Goal: Task Accomplishment & Management: Manage account settings

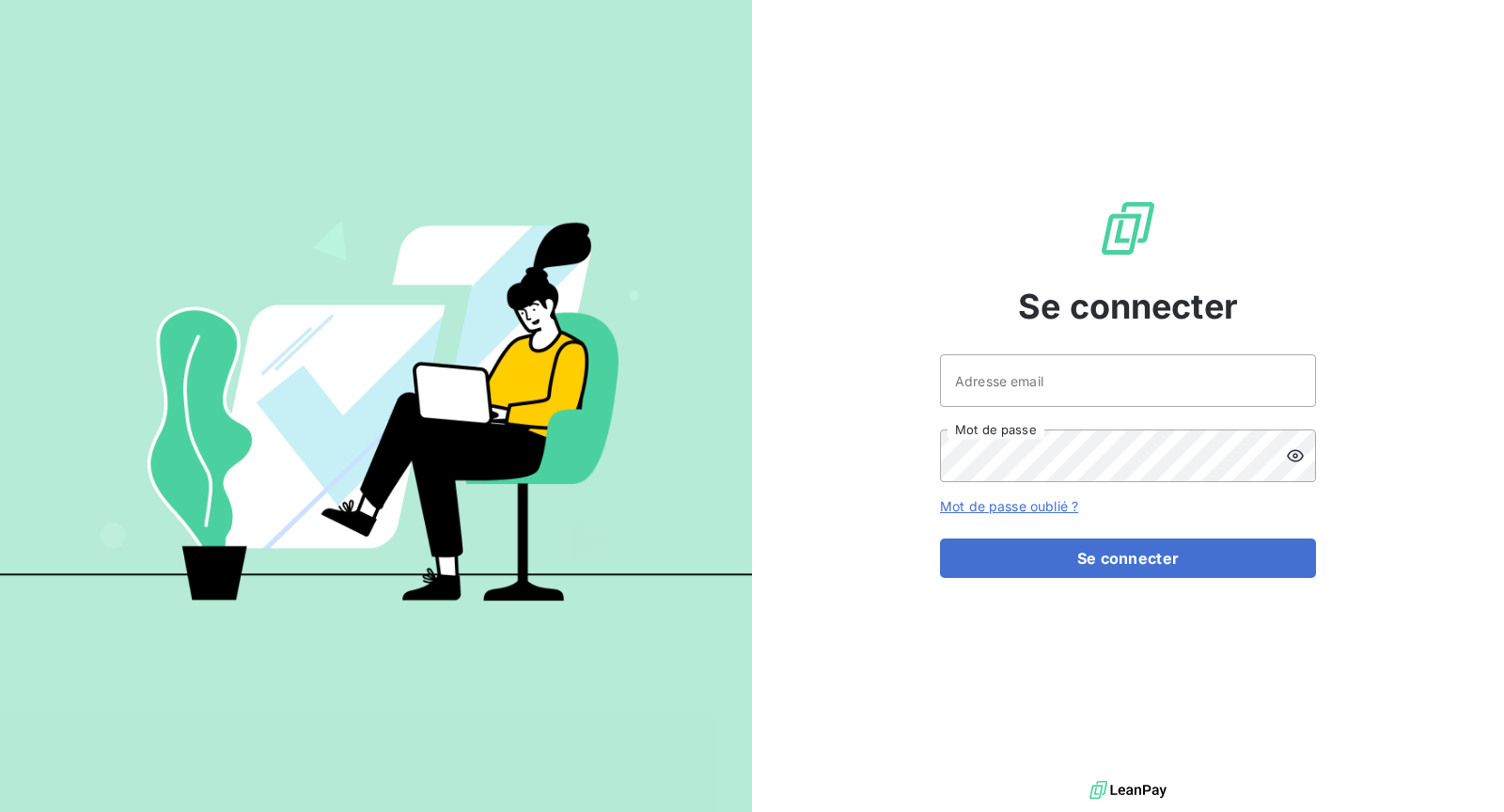
click at [1181, 418] on div "Adresse email Mot de passe" at bounding box center [1127, 417] width 376 height 128
click at [1129, 391] on input "Adresse email" at bounding box center [1127, 380] width 376 height 53
click at [1017, 395] on input "Adresse email" at bounding box center [1127, 380] width 376 height 53
click at [1029, 384] on input "Adresse email" at bounding box center [1127, 380] width 376 height 53
click at [1052, 381] on input "Adresse email" at bounding box center [1127, 380] width 376 height 53
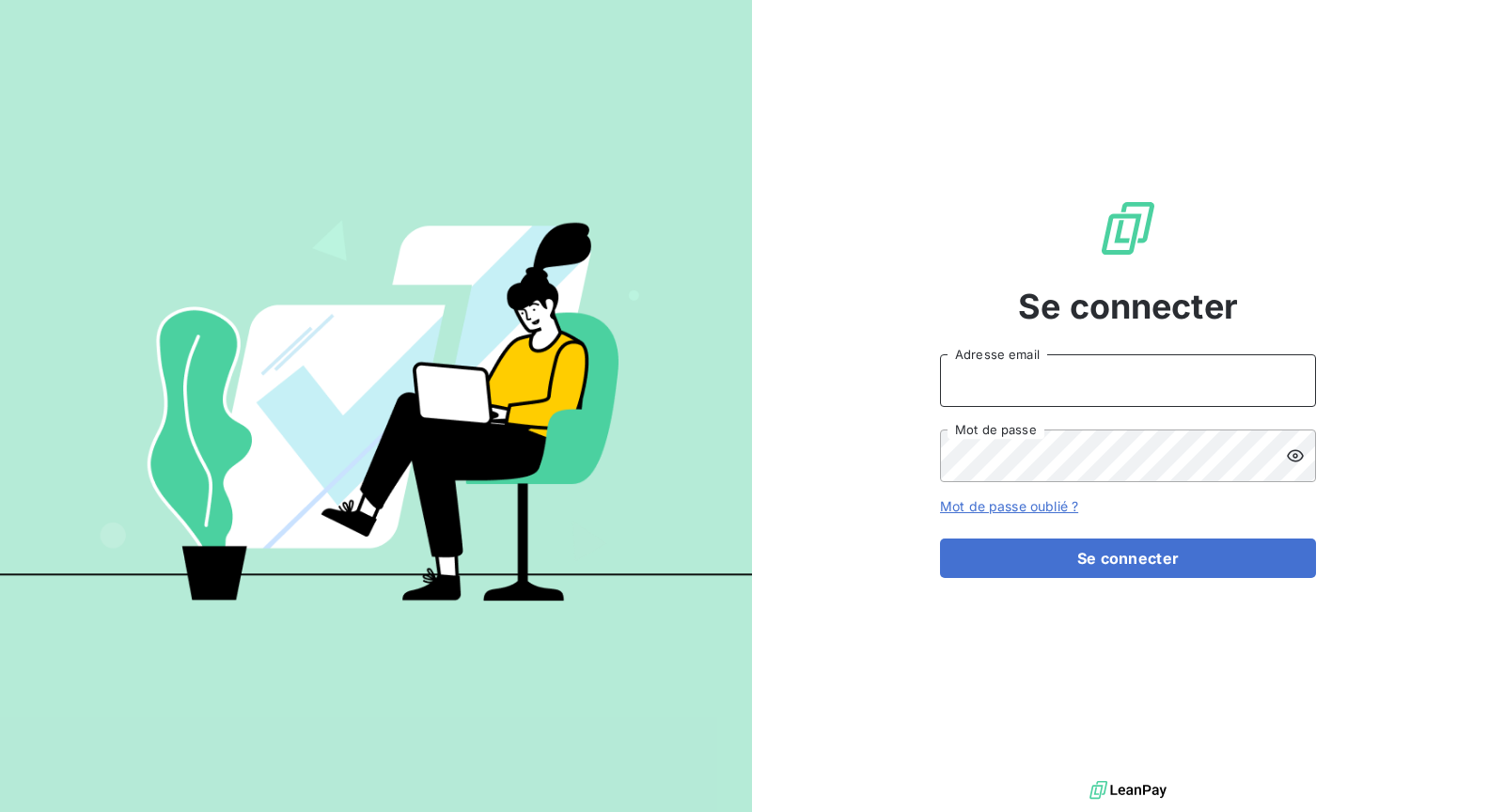
type input "[EMAIL_ADDRESS][DOMAIN_NAME]"
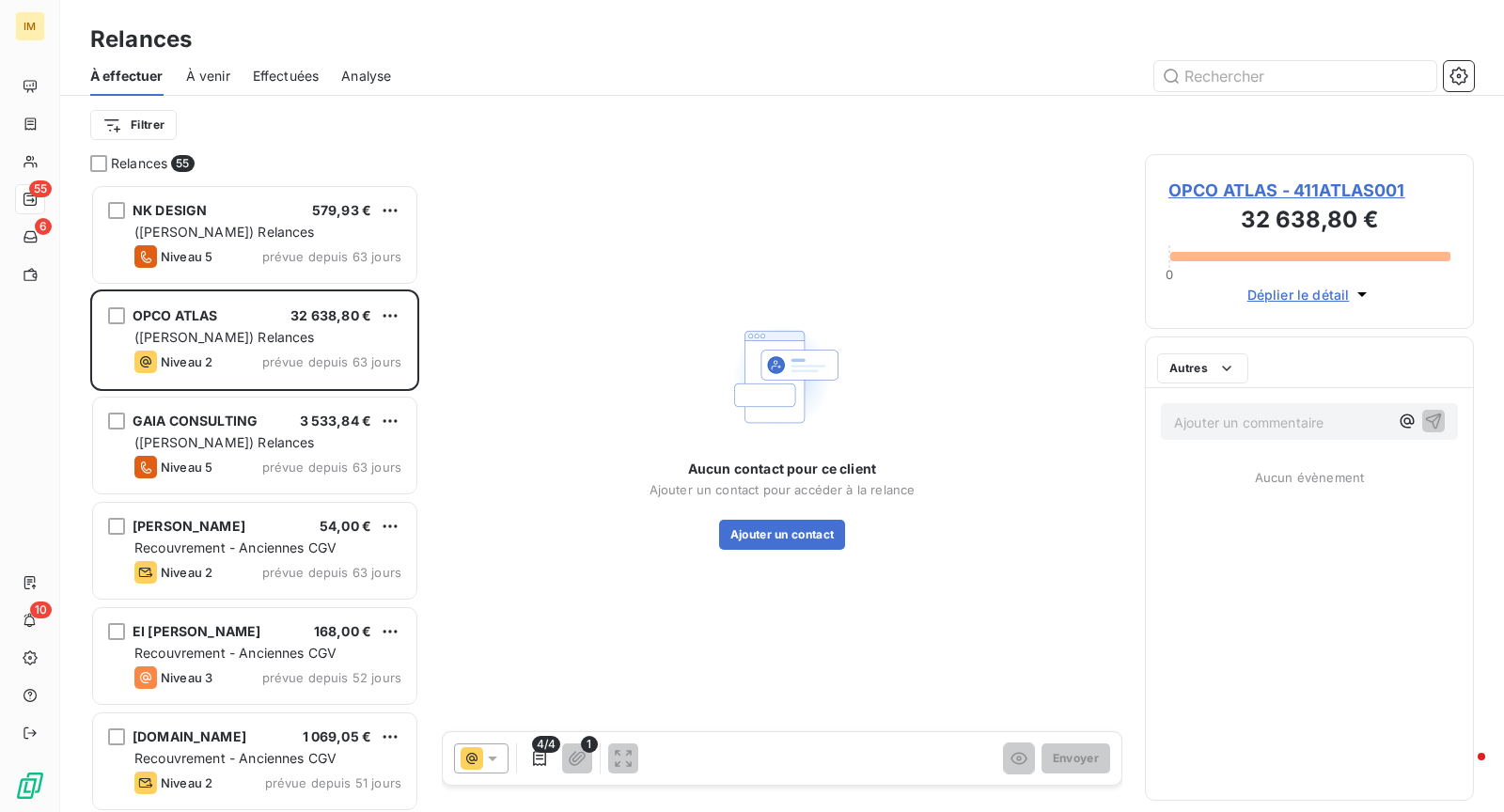
scroll to position [613, 313]
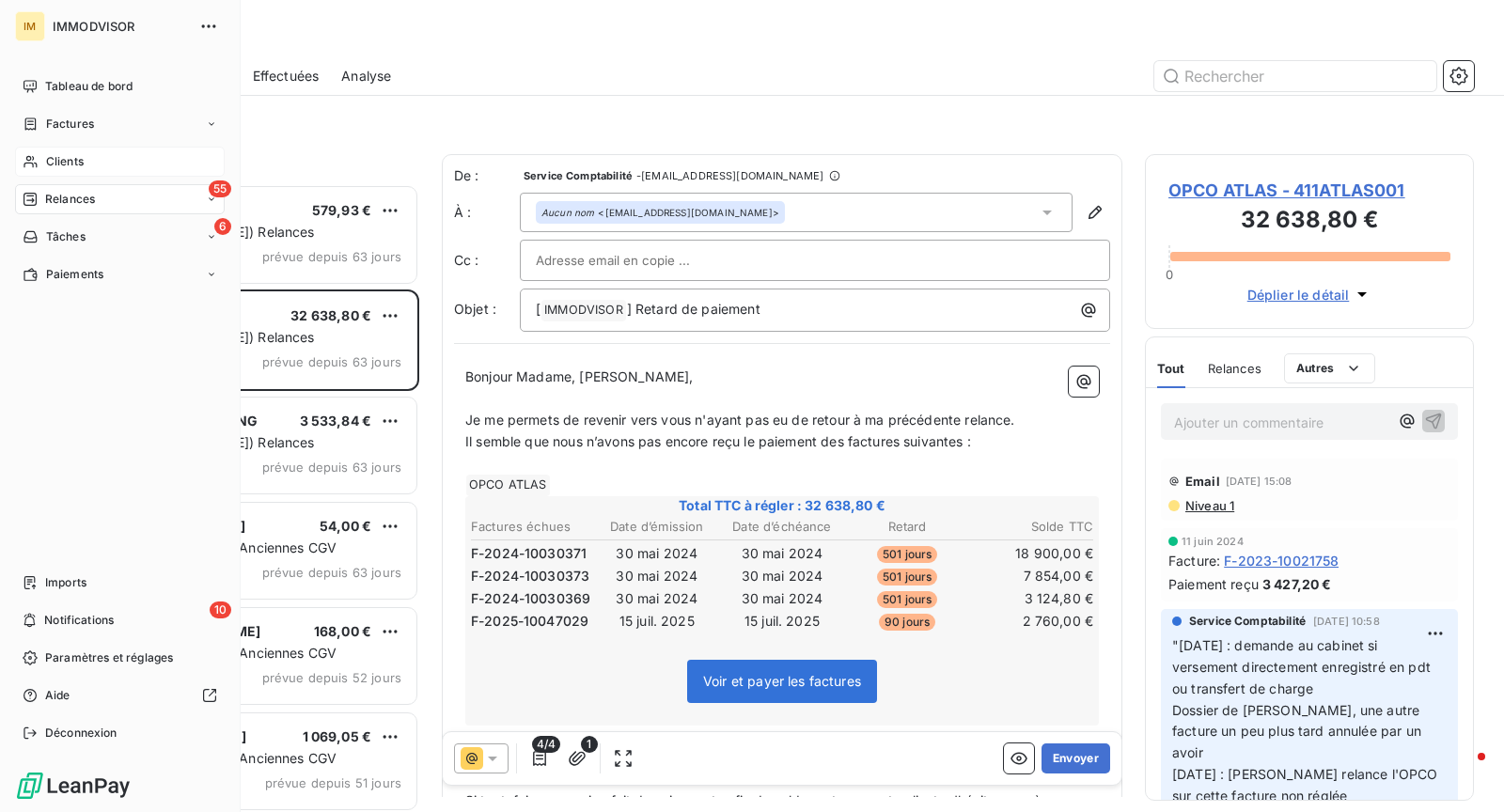
click at [53, 150] on div "Clients" at bounding box center [120, 161] width 209 height 30
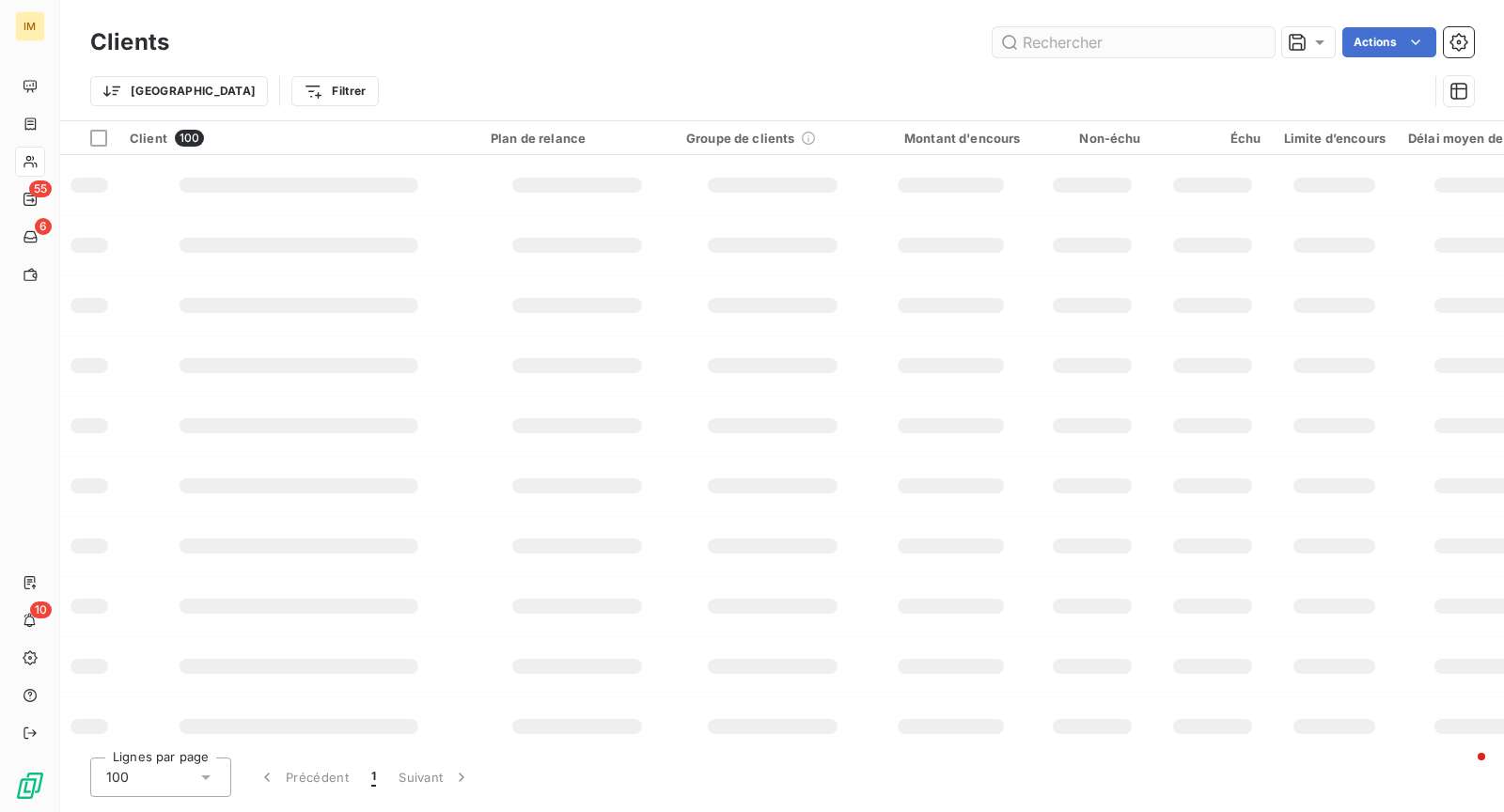
click at [1120, 44] on input "text" at bounding box center [1133, 42] width 282 height 30
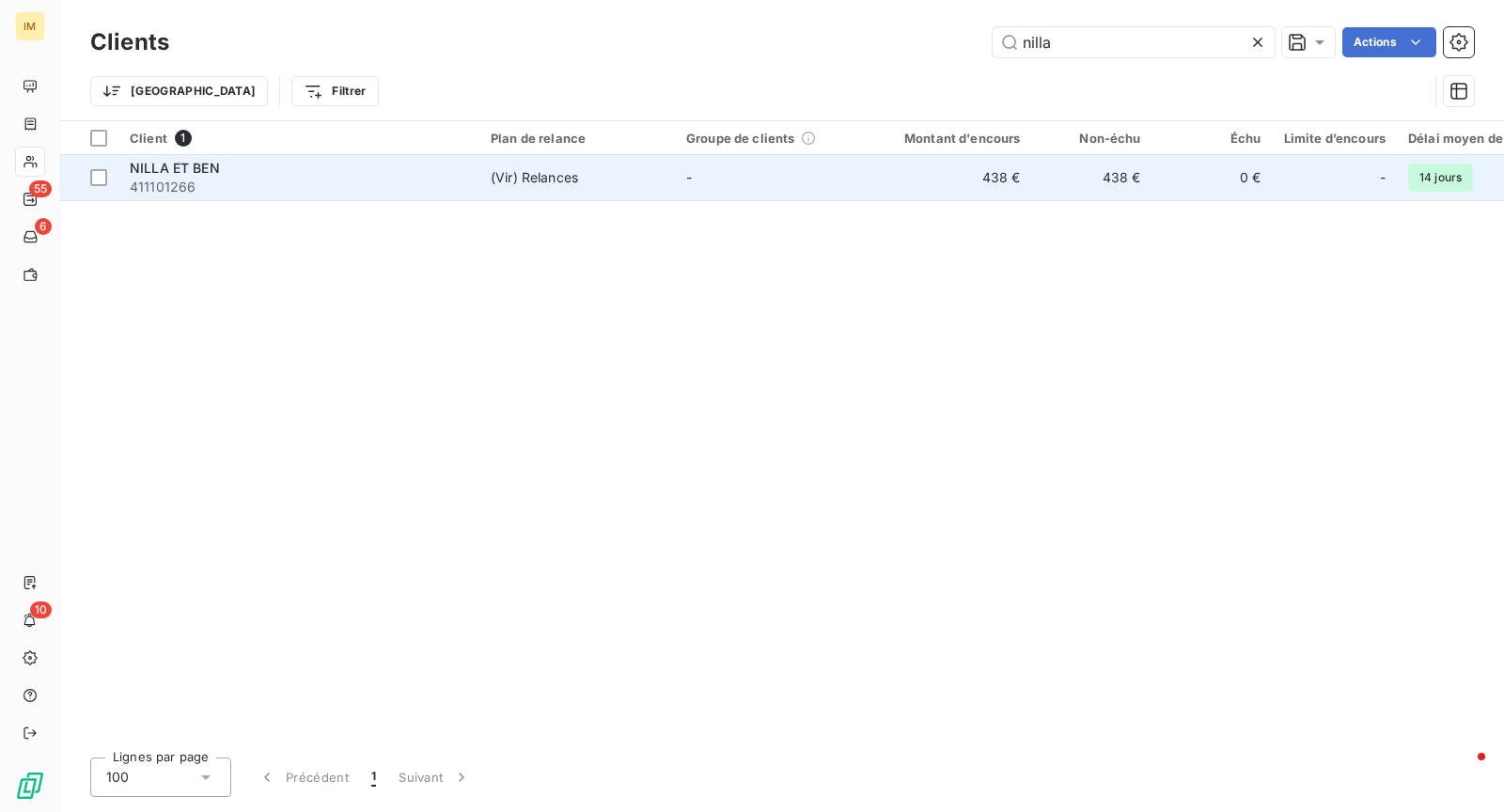
type input "nilla"
click at [309, 191] on span "411101266" at bounding box center [298, 186] width 338 height 19
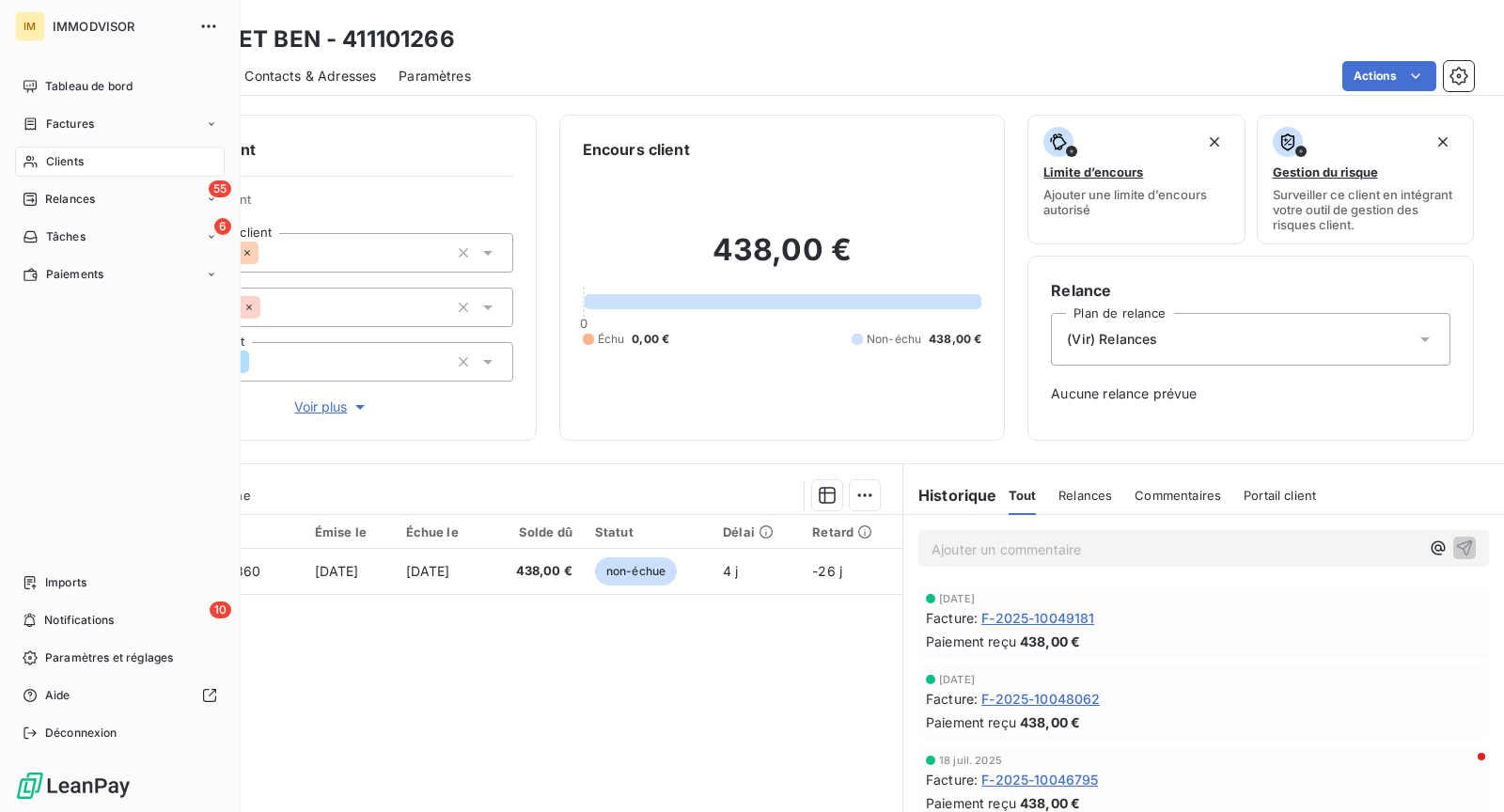
click at [36, 167] on icon at bounding box center [31, 161] width 16 height 15
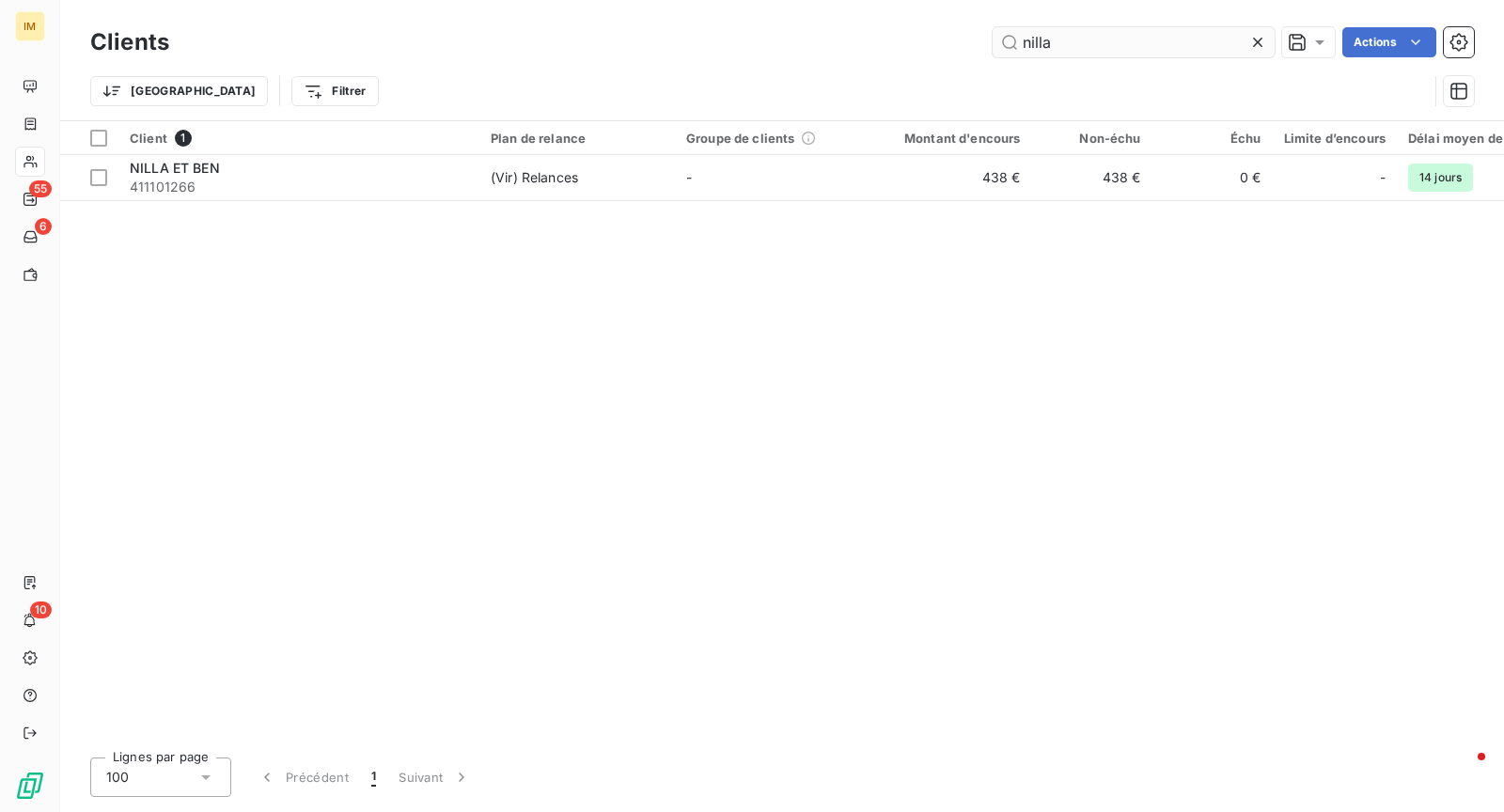
click at [1154, 51] on input "nilla" at bounding box center [1133, 42] width 282 height 30
type input "immpro"
click at [464, 201] on div "Client 1 Plan de relance Groupe de clients Montant d'encours Non-échu Échu Limi…" at bounding box center [781, 431] width 1443 height 621
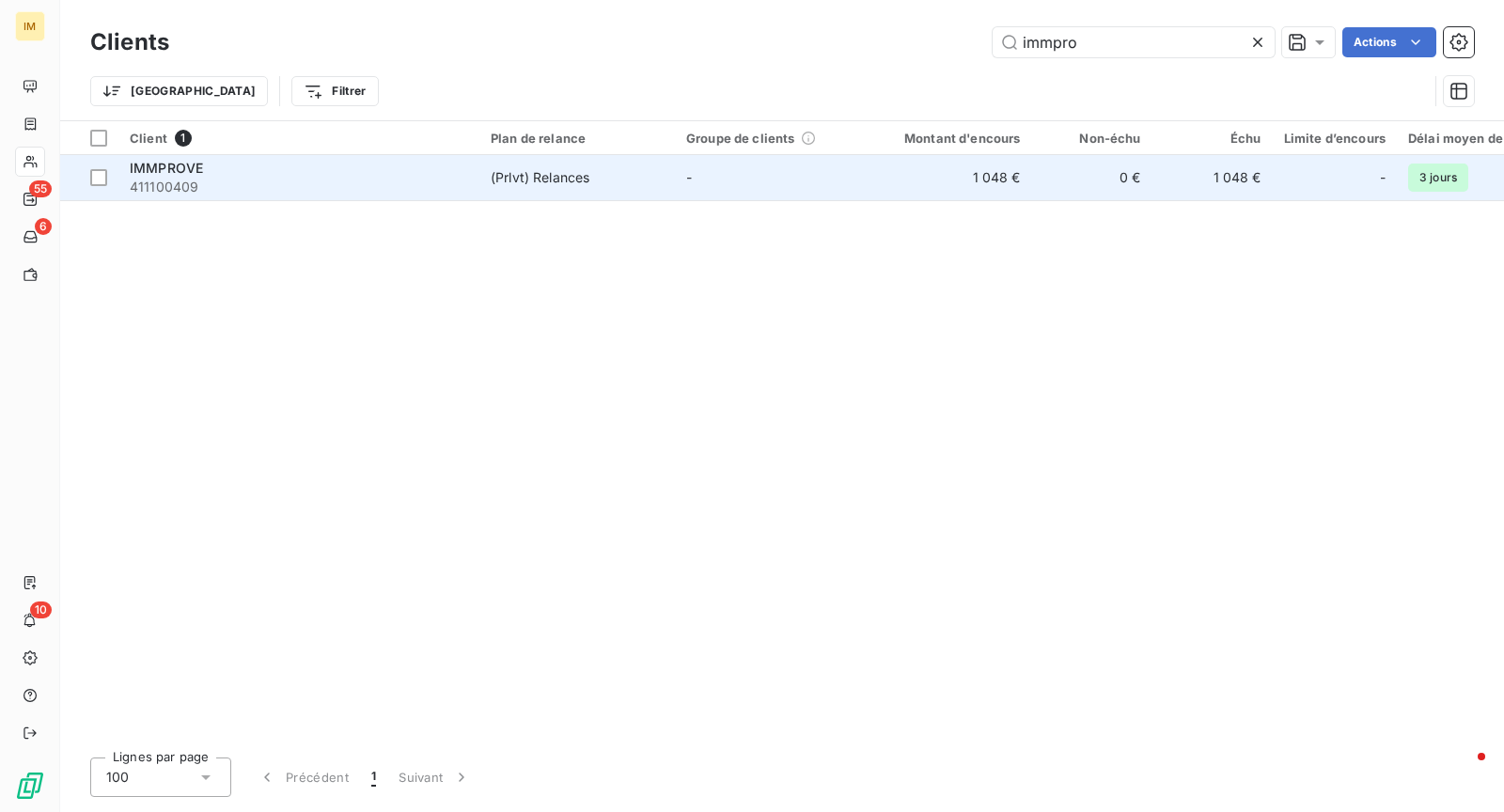
click at [495, 158] on td "(Prlvt) Relances" at bounding box center [577, 177] width 195 height 45
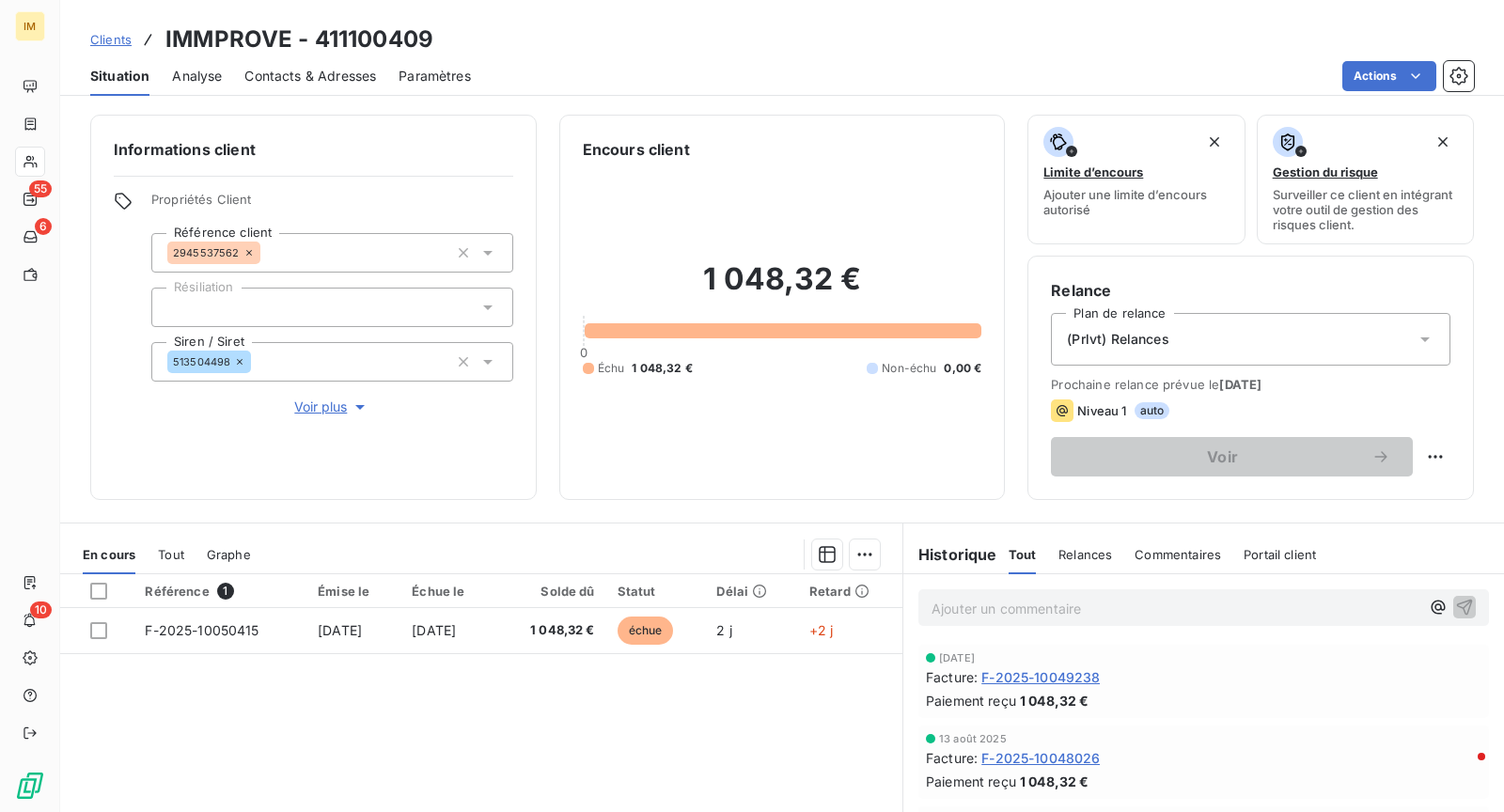
click at [317, 75] on span "Contacts & Adresses" at bounding box center [310, 76] width 132 height 19
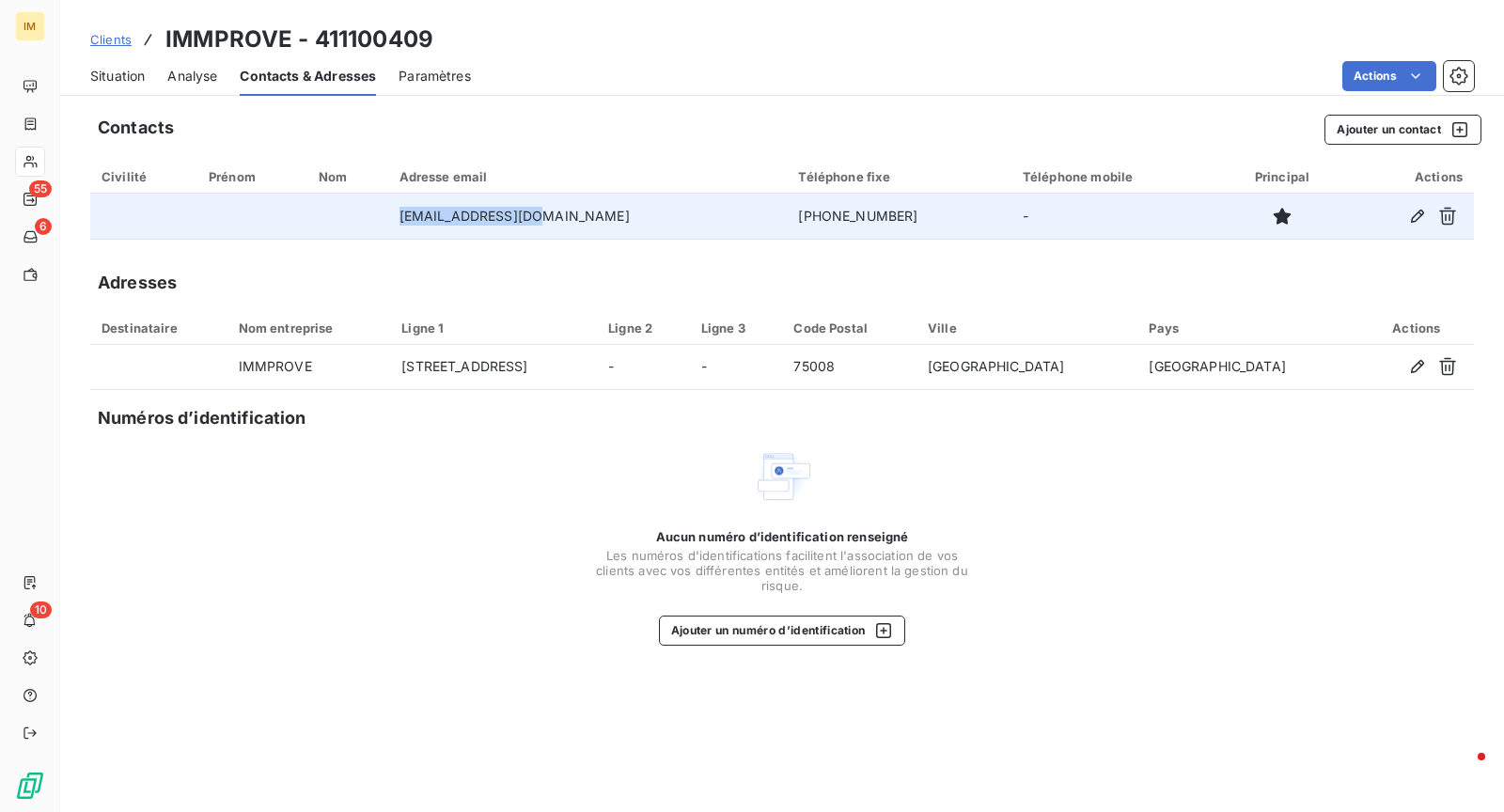
copy td "[EMAIL_ADDRESS][DOMAIN_NAME]"
drag, startPoint x: 451, startPoint y: 217, endPoint x: 703, endPoint y: 228, distance: 252.2
click at [699, 227] on tr "[EMAIL_ADDRESS][DOMAIN_NAME] [PHONE_NUMBER] -" at bounding box center [782, 215] width 1383 height 45
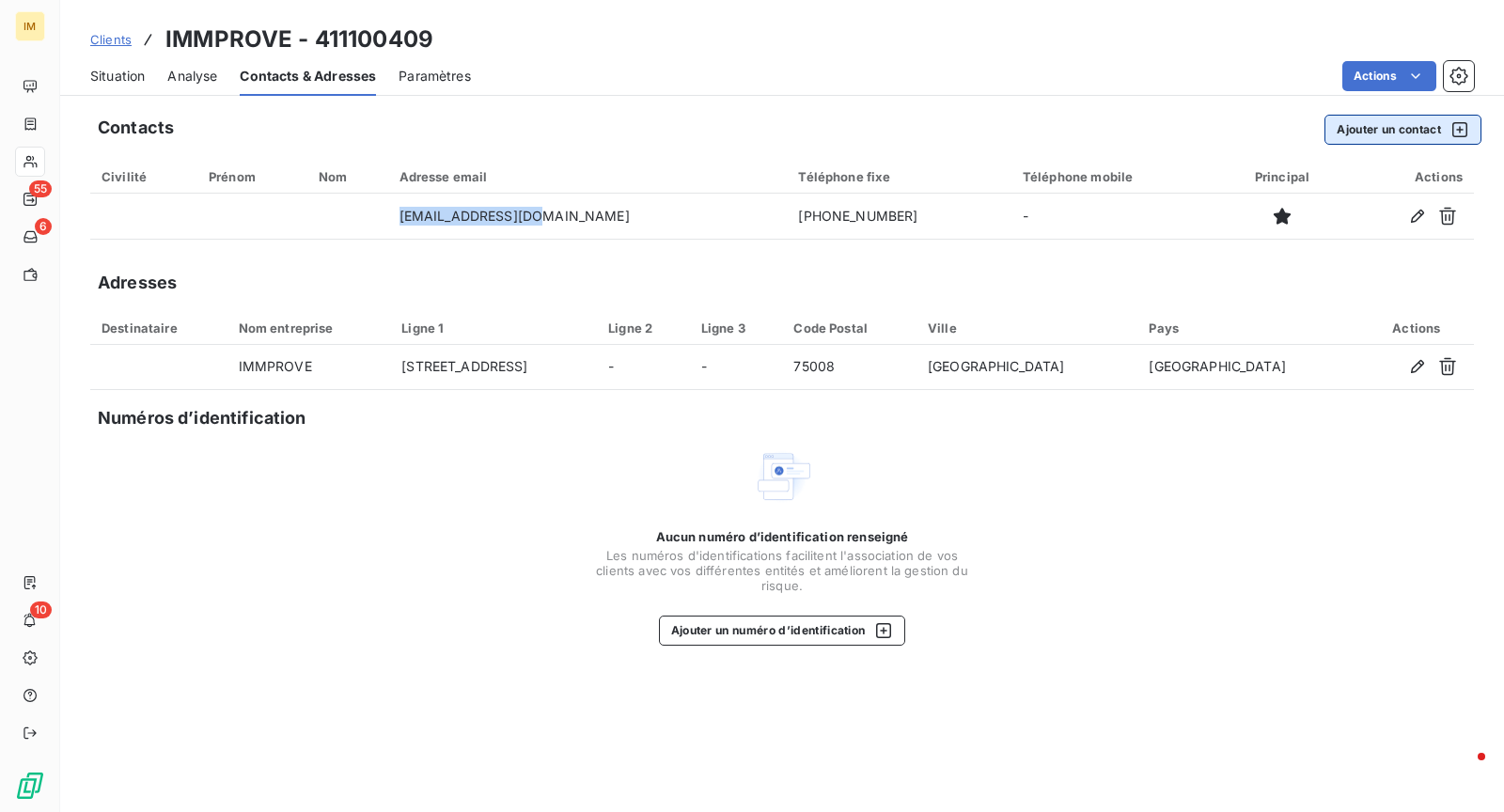
click at [1388, 139] on button "Ajouter un contact" at bounding box center [1401, 130] width 156 height 30
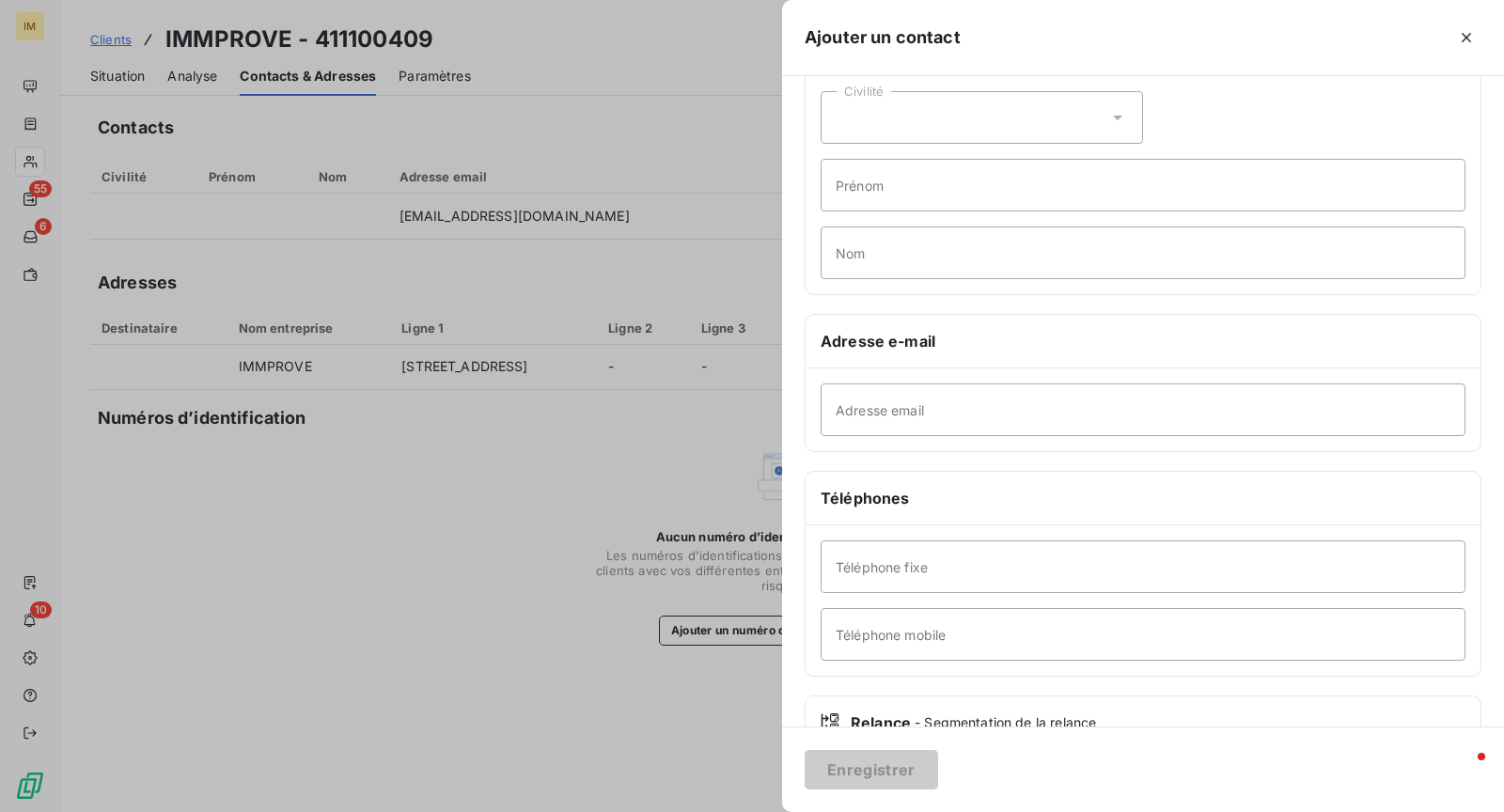
scroll to position [167, 0]
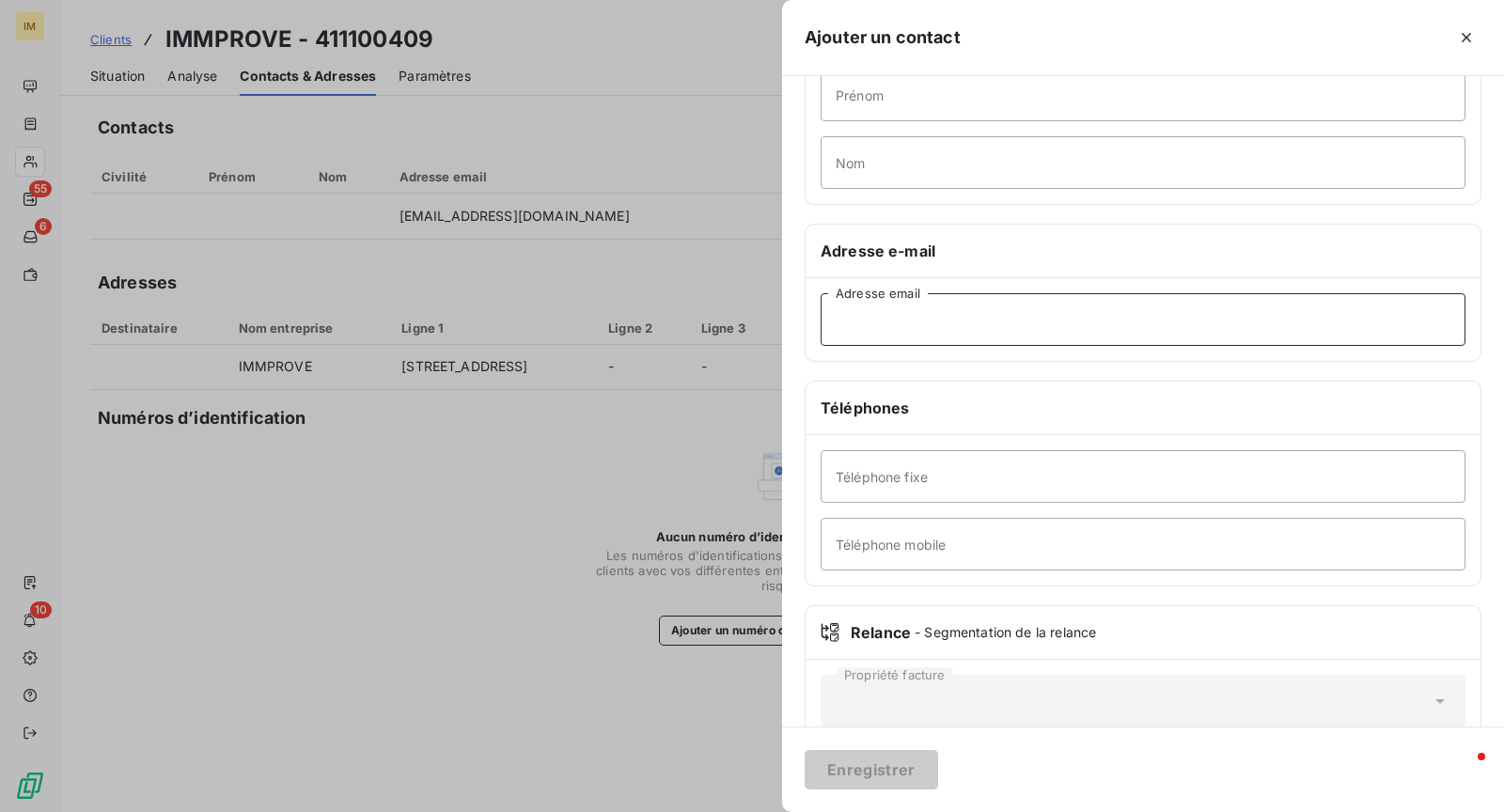
click at [965, 304] on input "Adresse email" at bounding box center [1142, 319] width 645 height 53
paste input "[EMAIL_ADDRESS][DOMAIN_NAME]"
type input "[EMAIL_ADDRESS][DOMAIN_NAME]"
click at [898, 476] on input "Téléphone fixe" at bounding box center [1142, 476] width 645 height 53
paste input "06 99 74 69 16"
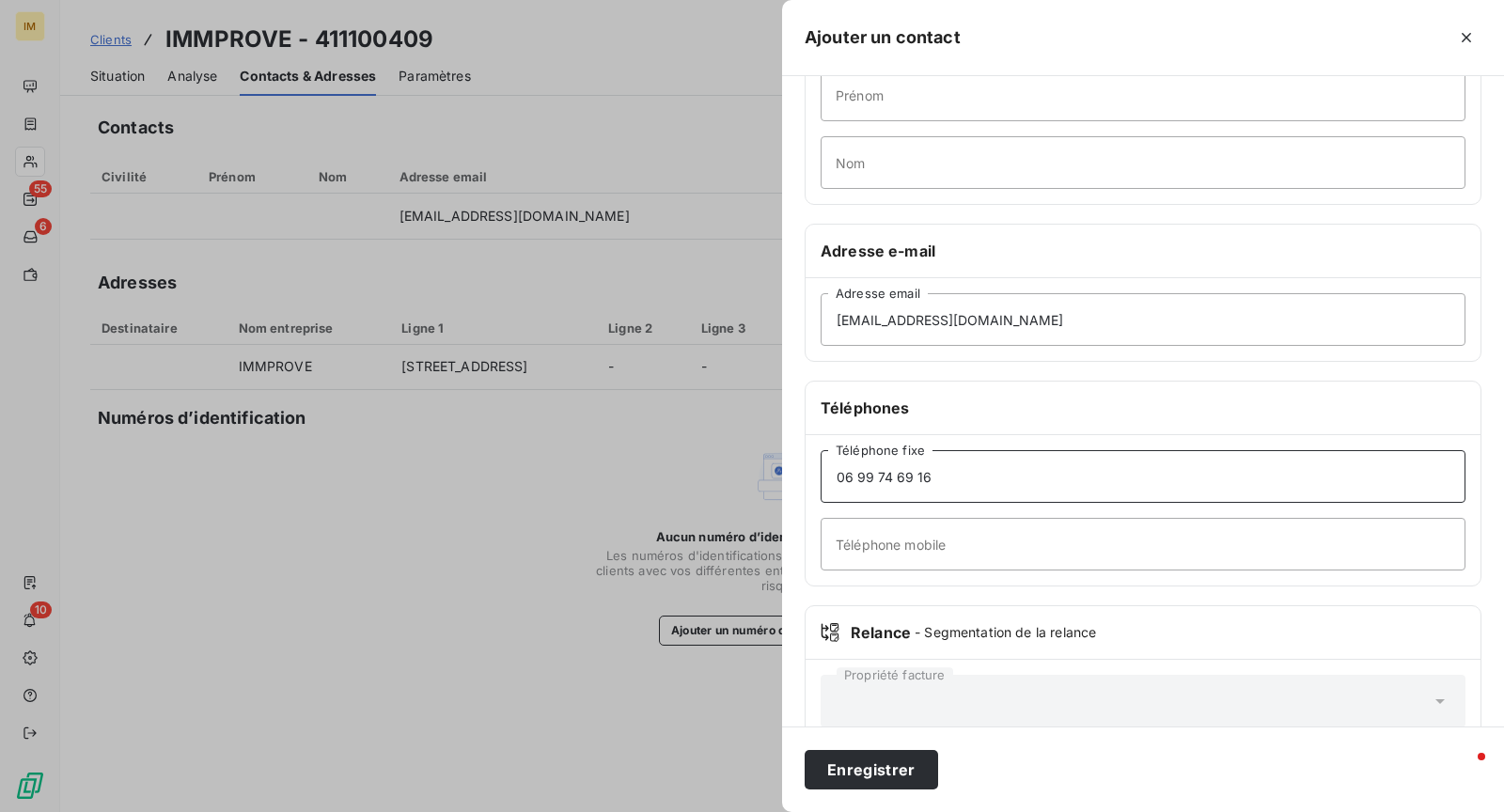
drag, startPoint x: 966, startPoint y: 474, endPoint x: 804, endPoint y: 487, distance: 162.5
click at [805, 487] on div "[PHONE_NUMBER] Téléphone fixe Téléphone mobile" at bounding box center [1142, 510] width 675 height 150
drag, startPoint x: 990, startPoint y: 472, endPoint x: 779, endPoint y: 493, distance: 212.0
click at [765, 811] on div "Ajouter un contact Informations générales Civilité Prénom Nom Adresse e-mail [E…" at bounding box center [752, 812] width 1504 height 0
type input "06 99 74 69 16"
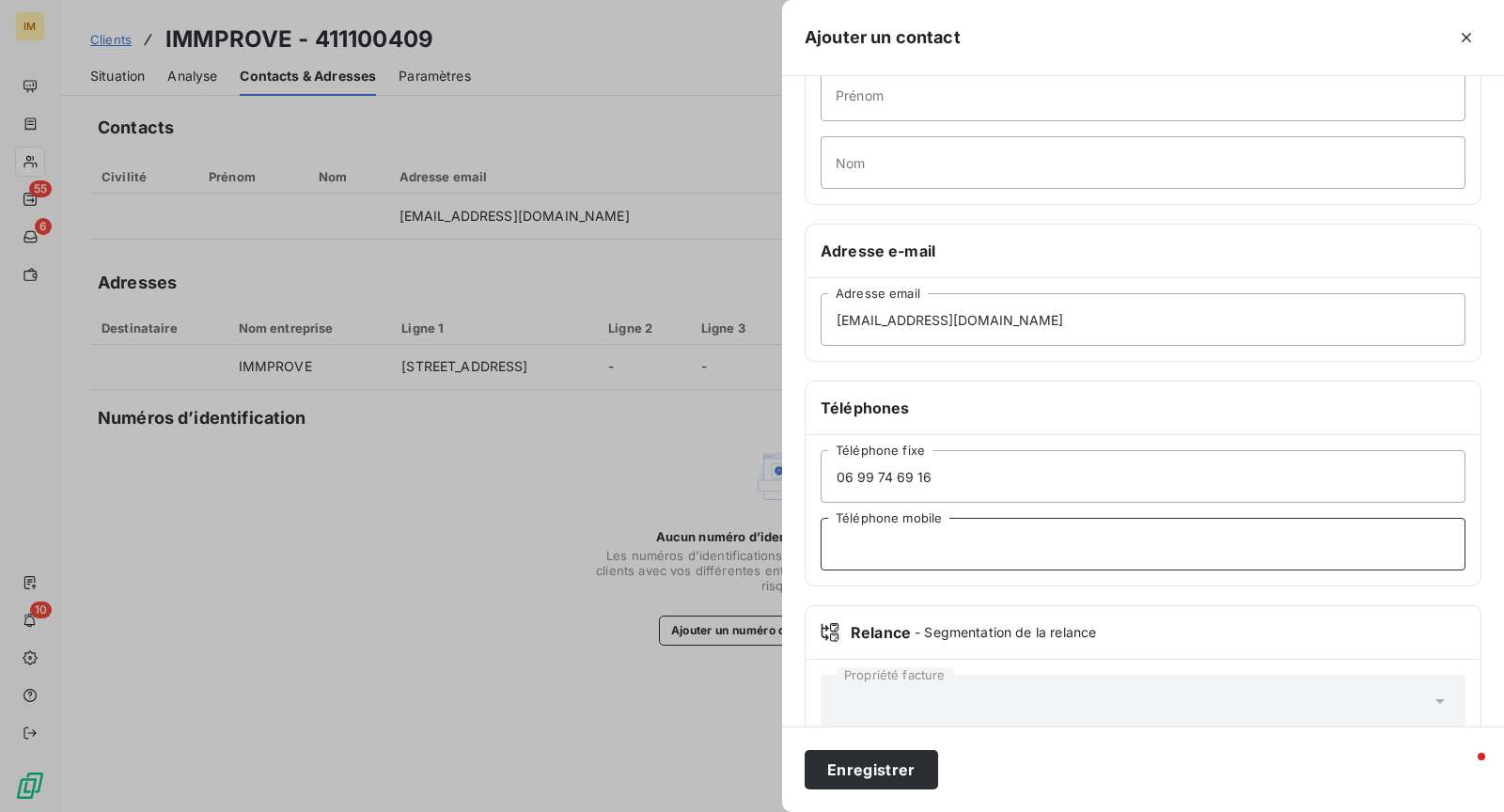
click at [874, 552] on input "Téléphone mobile" at bounding box center [1142, 543] width 645 height 53
paste input "06 99 74 69 16"
click at [844, 538] on input "06 99 74 69 16" at bounding box center [1142, 543] width 645 height 53
type input "6 99 74 69 16"
click at [969, 476] on input "06 99 74 69 16" at bounding box center [1142, 476] width 645 height 53
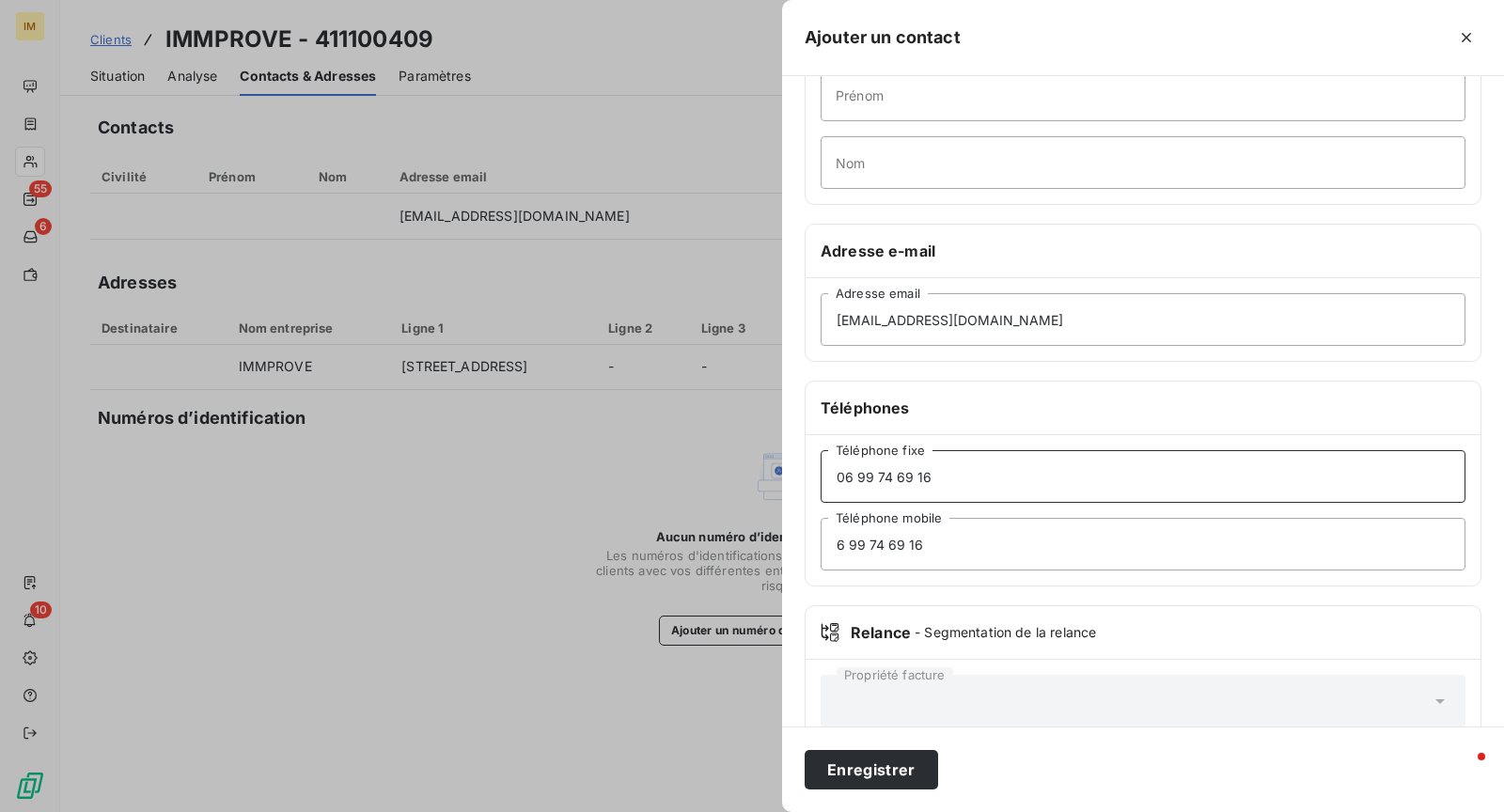
click at [969, 476] on input "06 99 74 69 16" at bounding box center [1142, 476] width 645 height 53
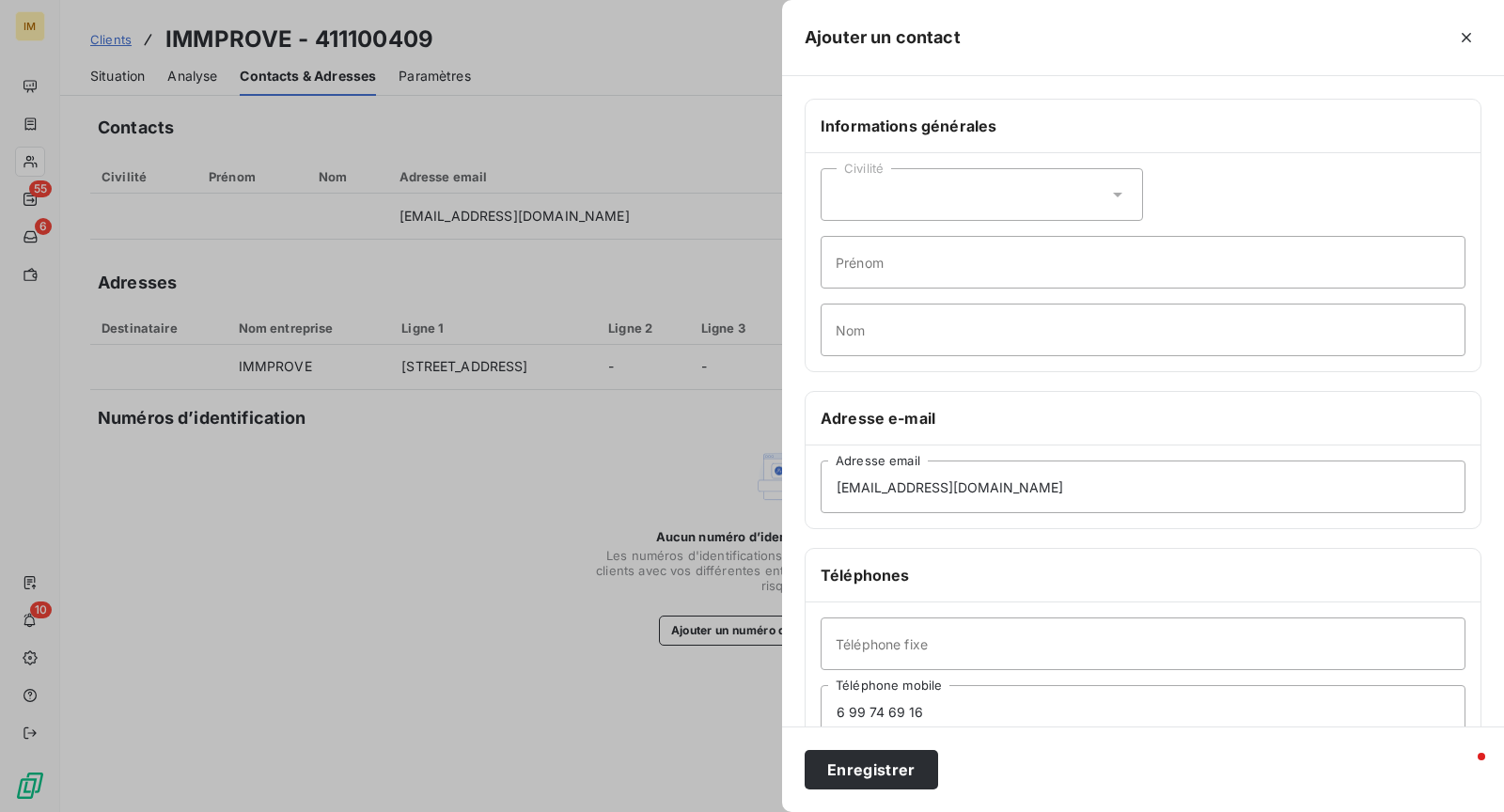
click at [966, 293] on div "Civilité Prénom Nom" at bounding box center [1142, 262] width 675 height 218
click at [974, 264] on input "Prénom" at bounding box center [1142, 262] width 645 height 53
paste input "Chef comptable"
type input "Chef comptable"
click at [978, 333] on input "Nom" at bounding box center [1142, 330] width 645 height 53
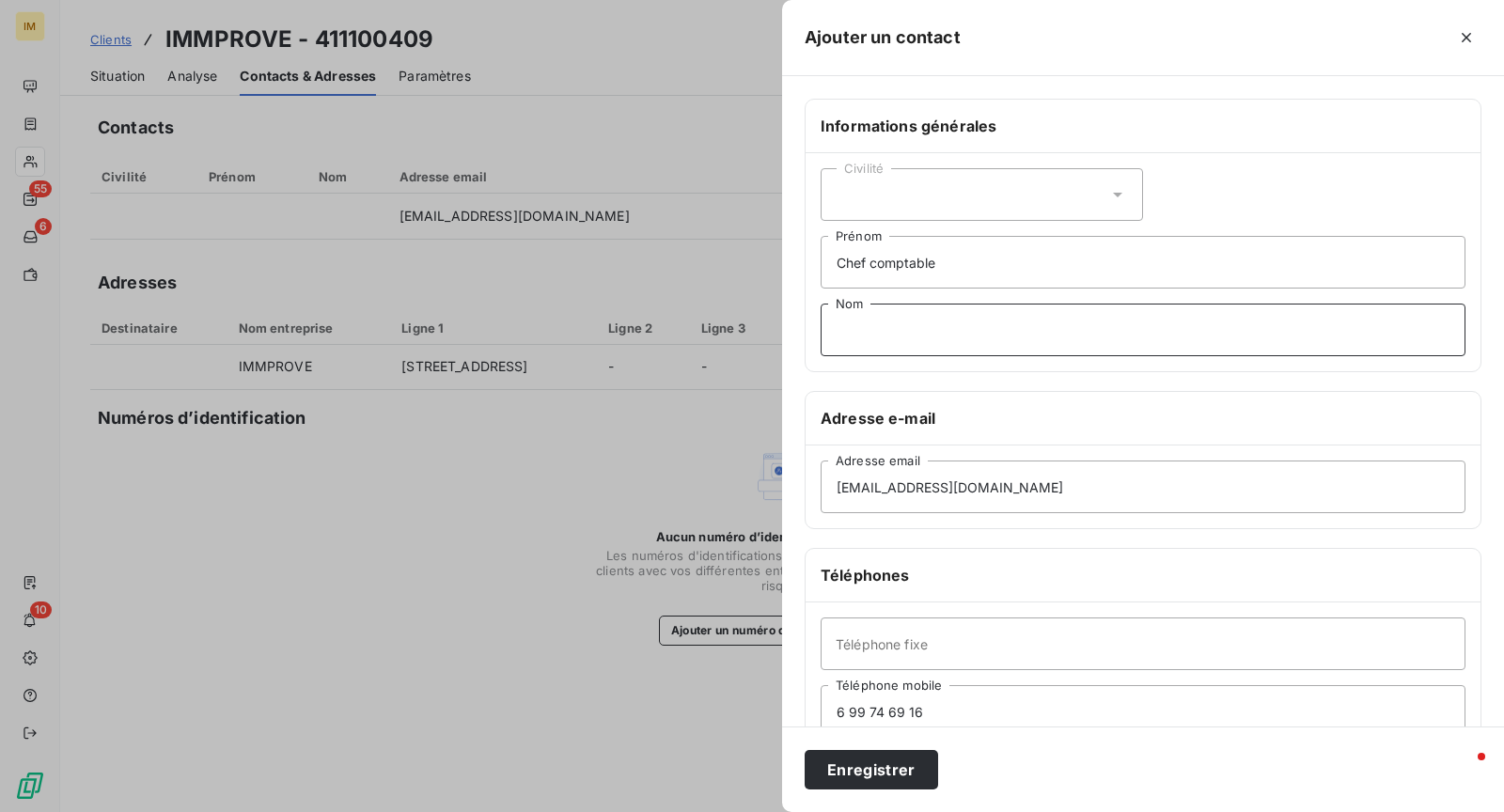
paste input "[PERSON_NAME]"
type input "[PERSON_NAME]"
click at [883, 783] on button "Enregistrer" at bounding box center [871, 769] width 134 height 40
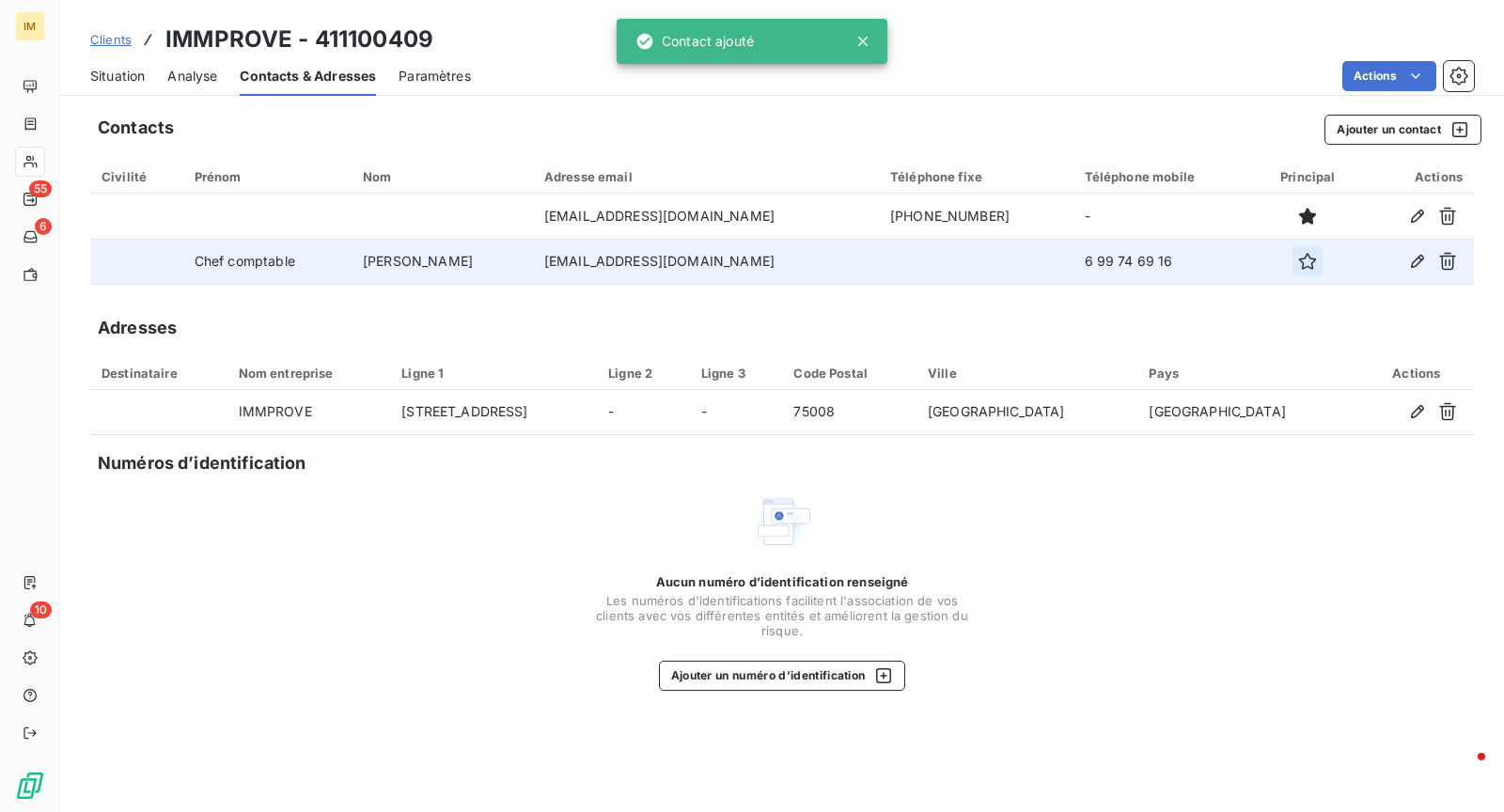
click at [1298, 255] on icon "button" at bounding box center [1307, 261] width 19 height 19
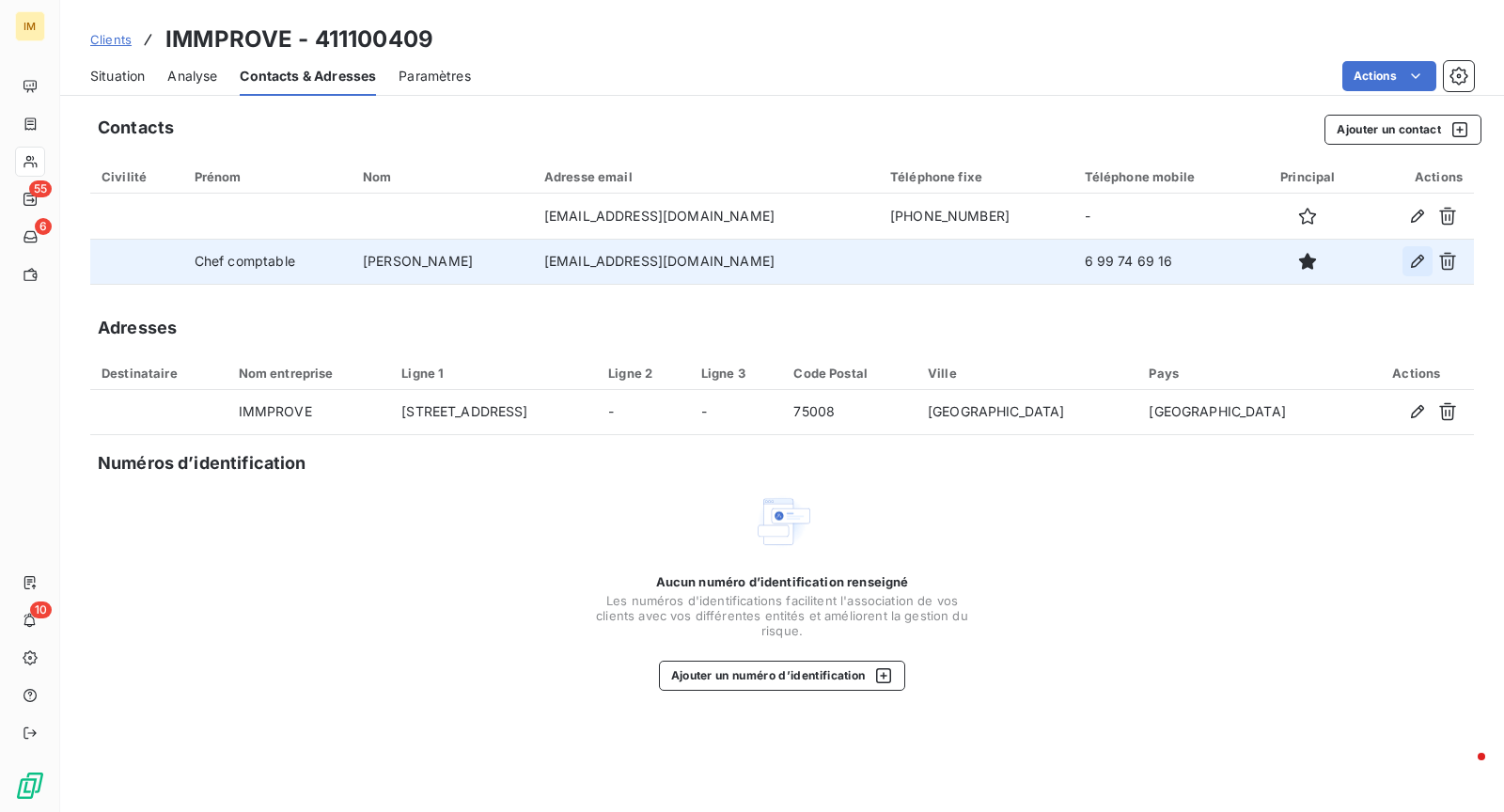
click at [1416, 263] on icon "button" at bounding box center [1416, 261] width 19 height 19
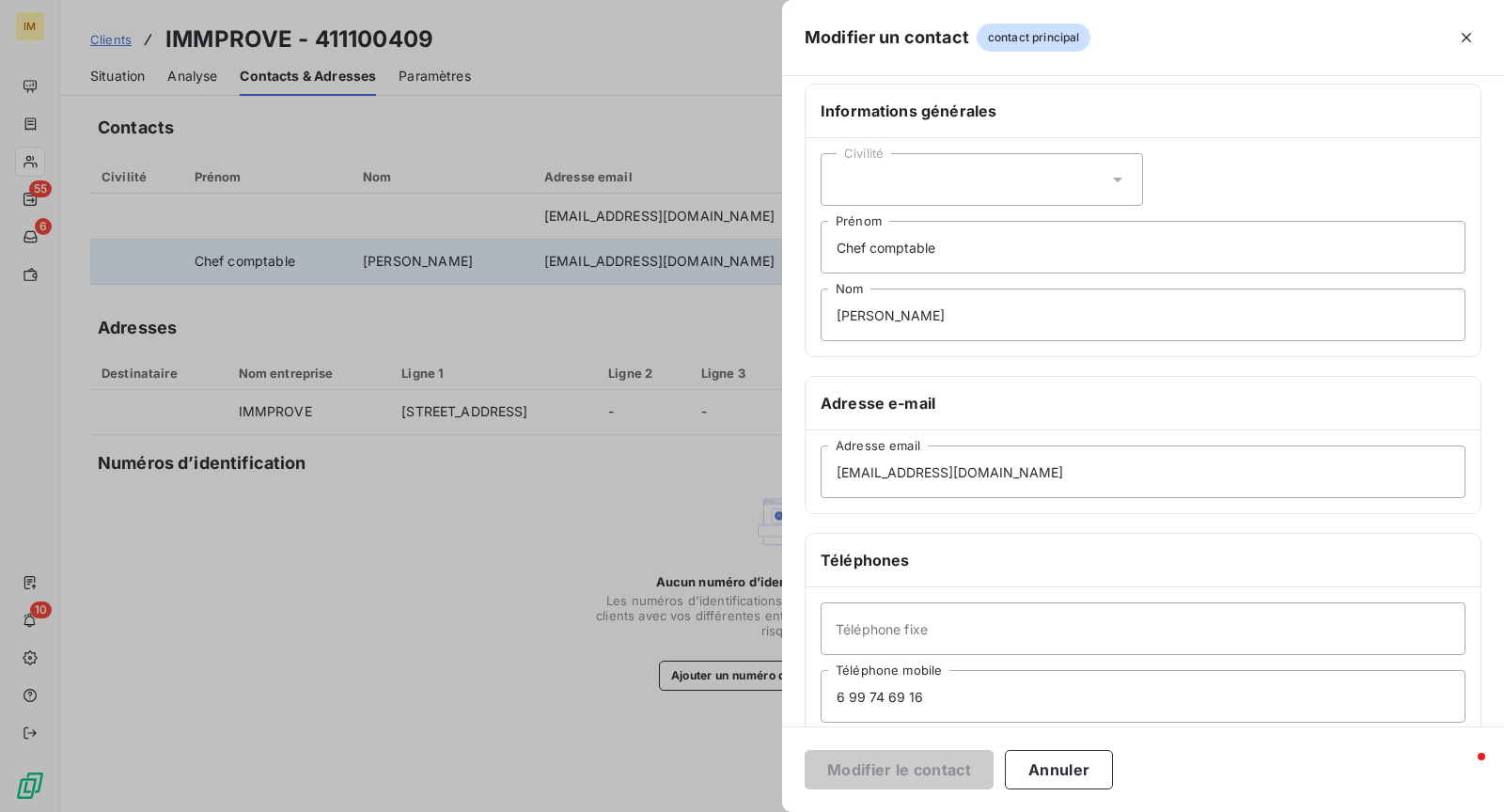
scroll to position [39, 0]
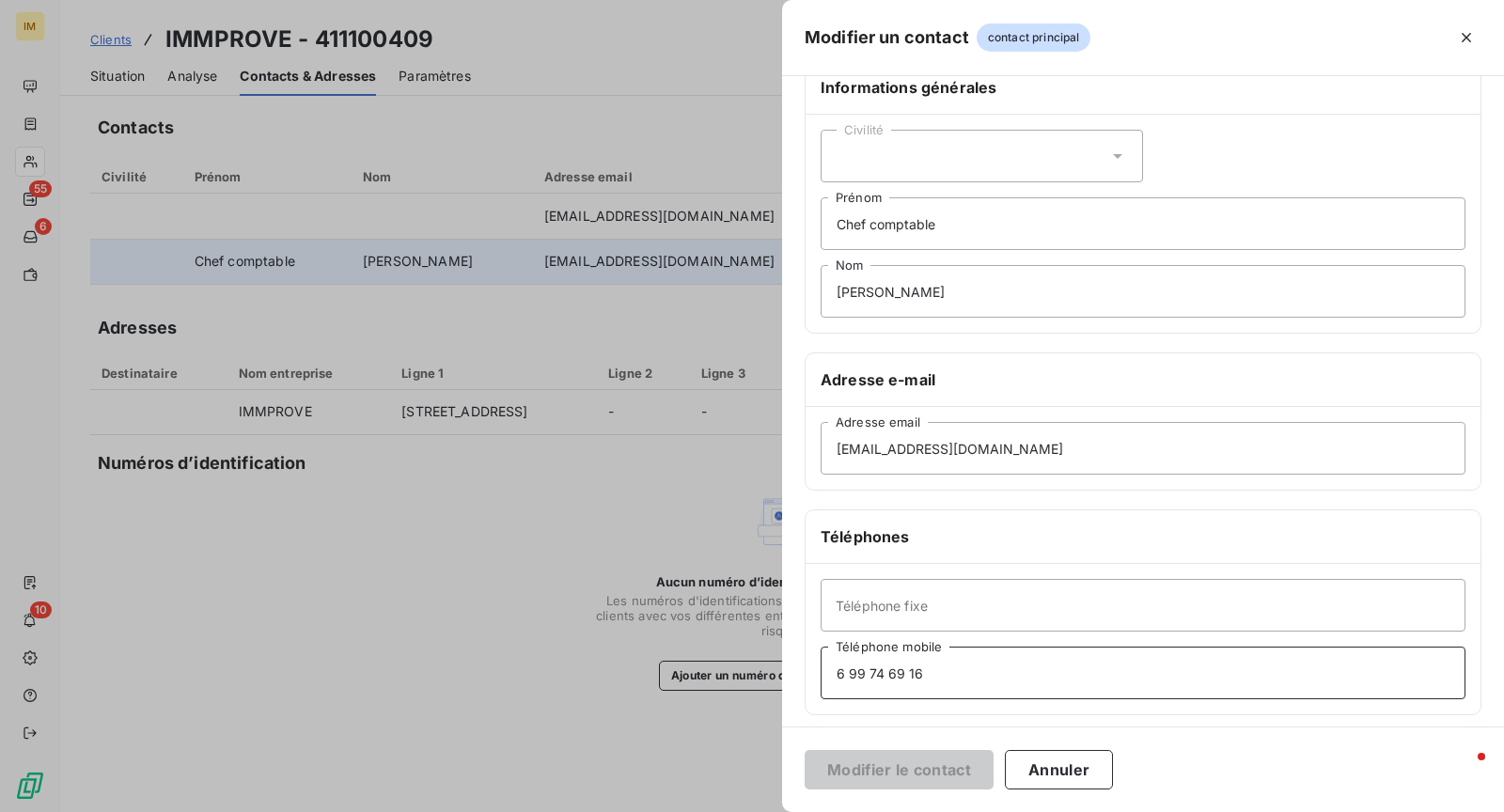
click at [827, 665] on input "6 99 74 69 16" at bounding box center [1142, 673] width 645 height 53
type input "06 99 74 69 16"
click at [855, 795] on div "Modifier le contact Annuler" at bounding box center [1142, 769] width 722 height 86
click at [853, 780] on button "Modifier le contact" at bounding box center [899, 769] width 189 height 40
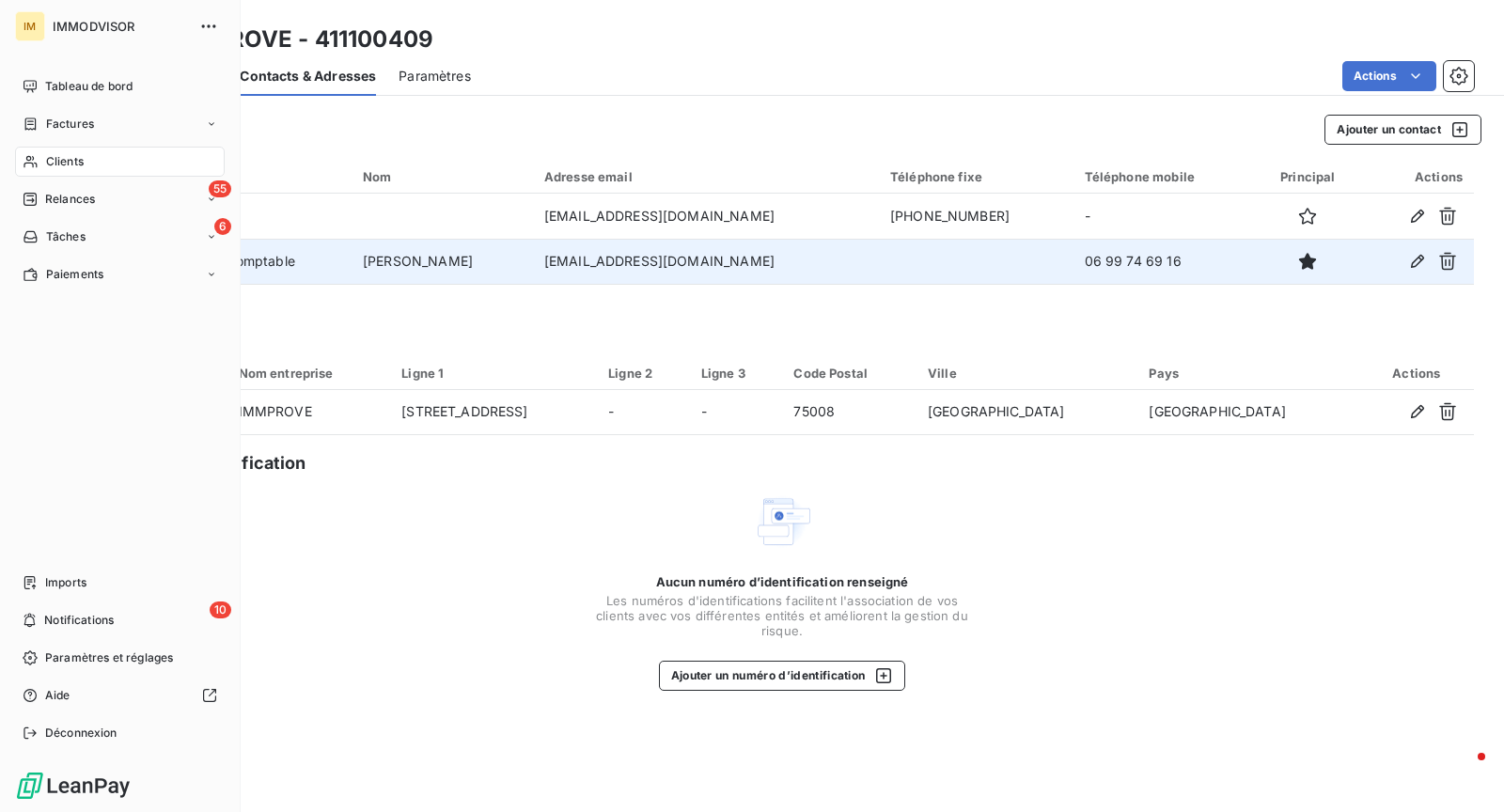
click at [27, 158] on icon at bounding box center [30, 162] width 13 height 12
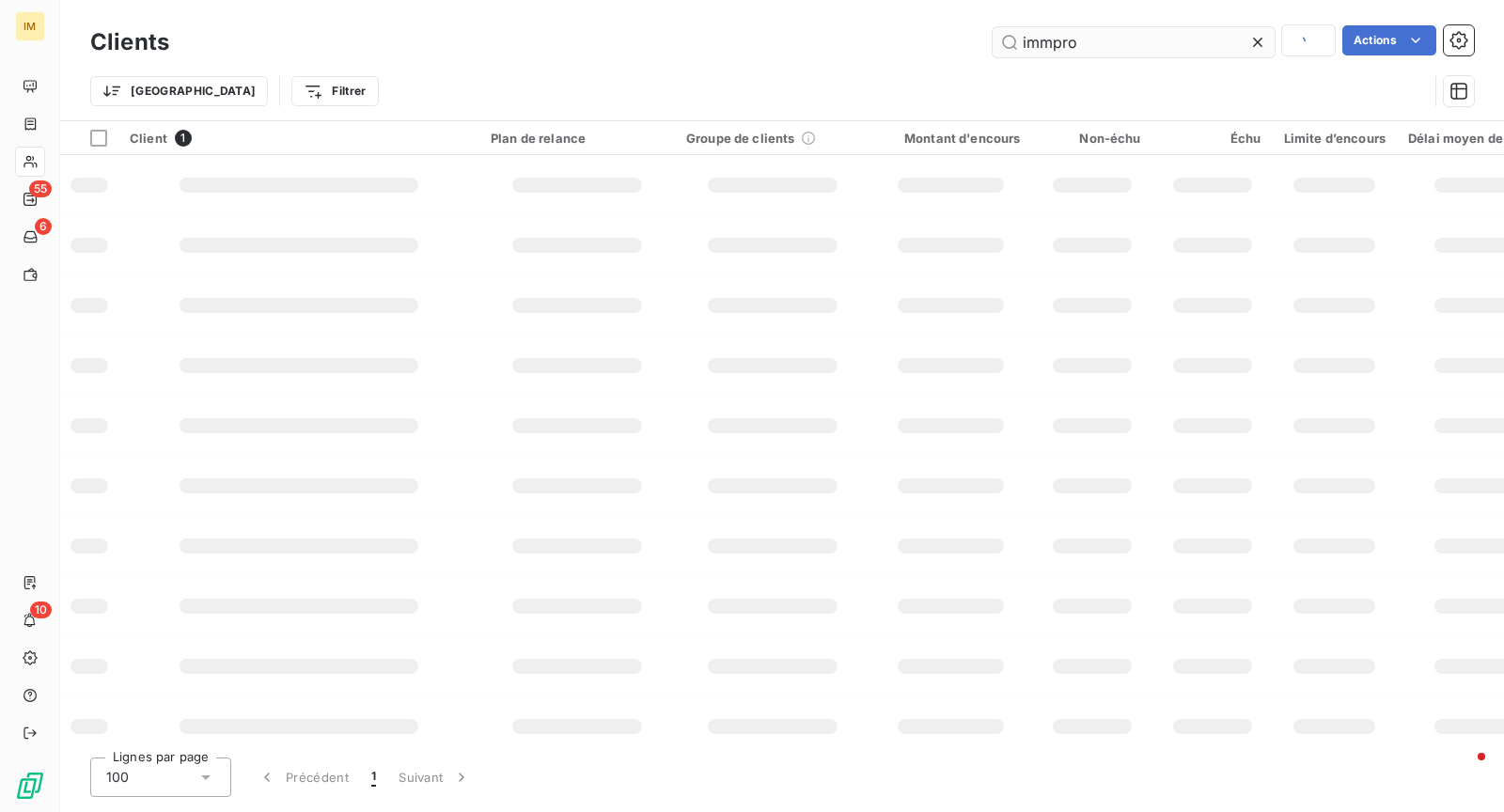
click at [1107, 50] on input "immpro" at bounding box center [1133, 42] width 282 height 30
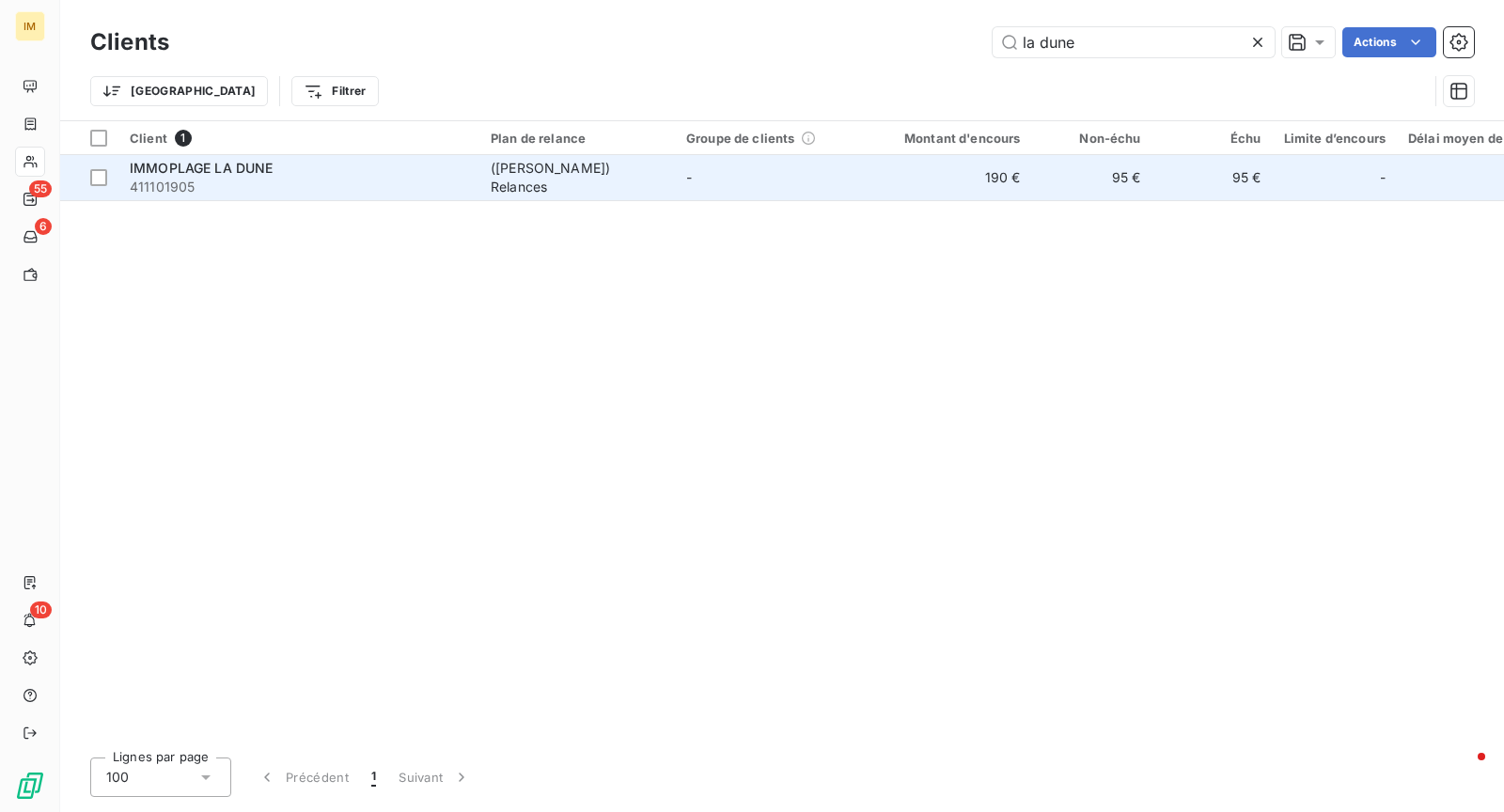
type input "la dune"
click at [461, 183] on span "411101905" at bounding box center [298, 186] width 338 height 19
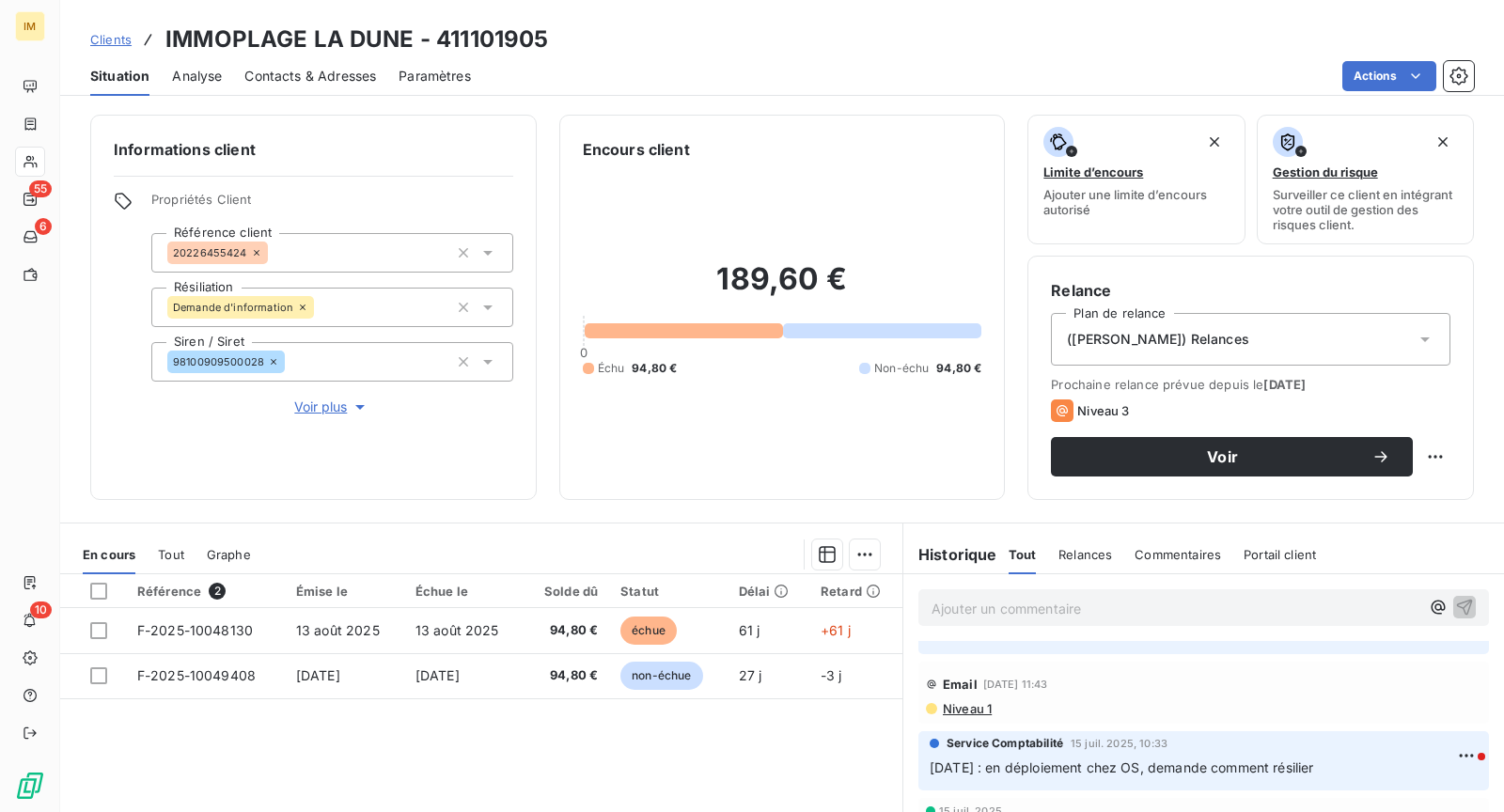
scroll to position [66, 0]
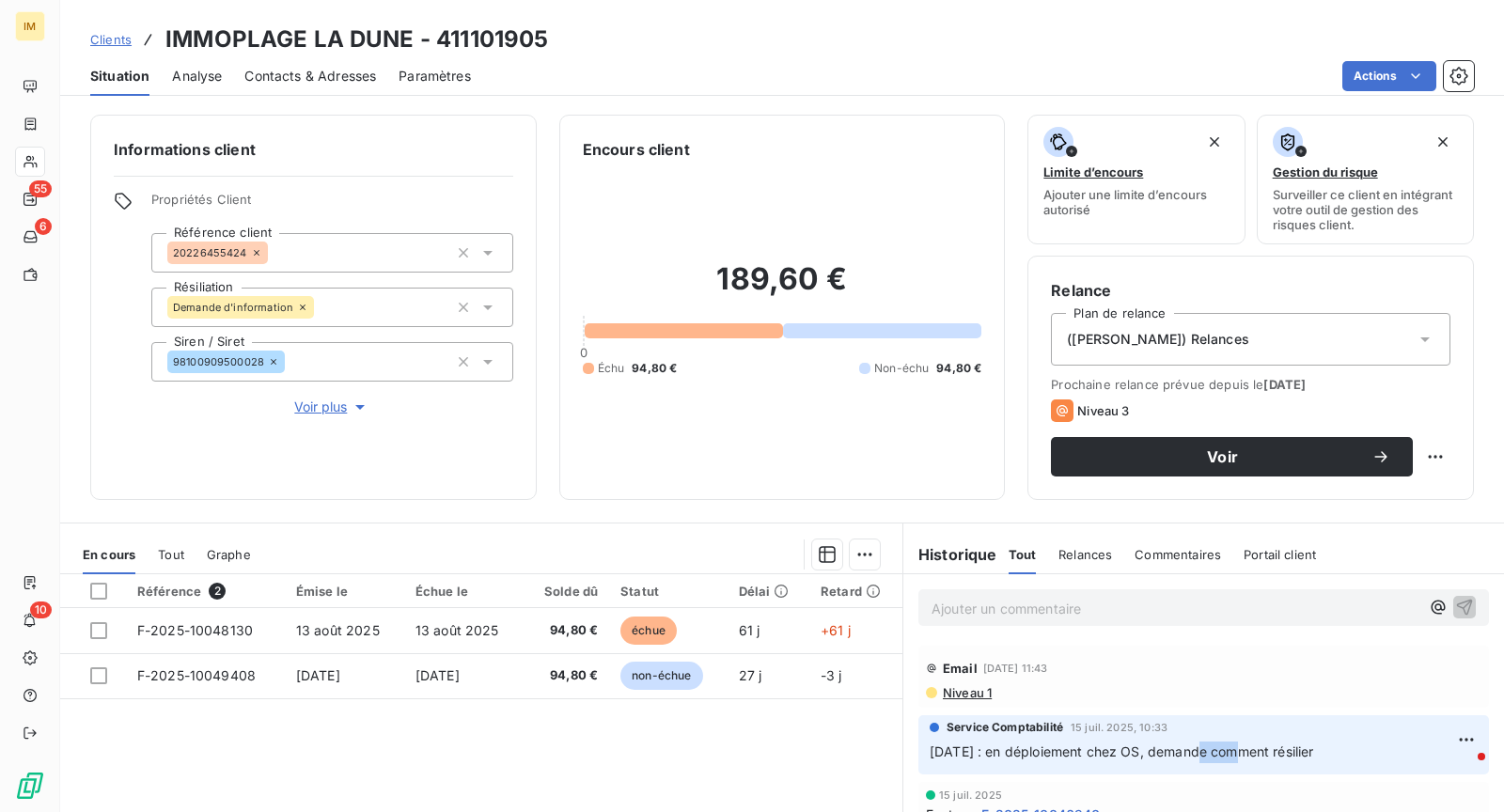
drag, startPoint x: 1186, startPoint y: 746, endPoint x: 1236, endPoint y: 770, distance: 55.5
click at [1230, 766] on div "Service Comptabilité [DATE] 10:33 [DATE] : en déploiement chez OS, demande comm…" at bounding box center [1203, 743] width 570 height 59
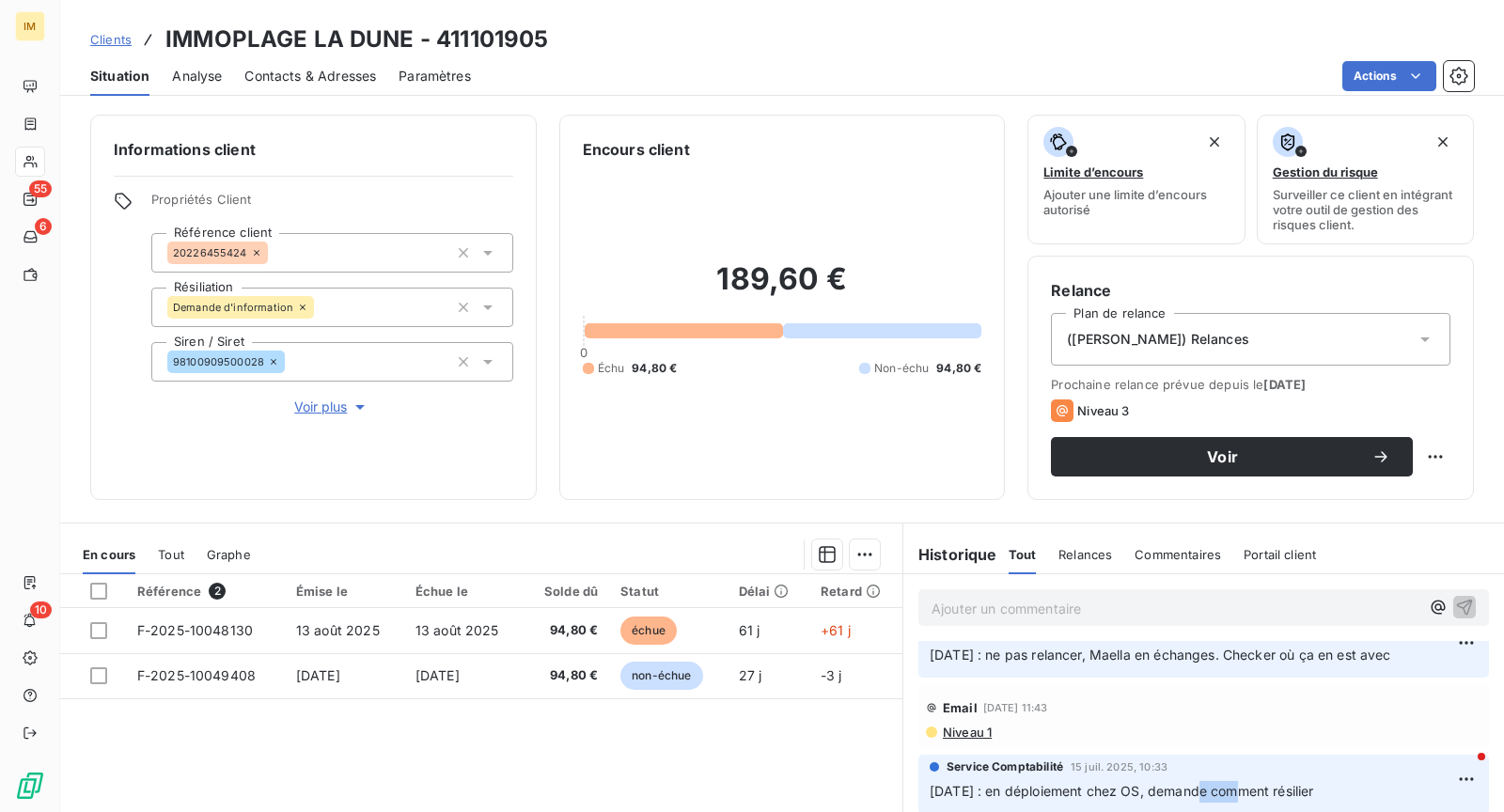
scroll to position [0, 0]
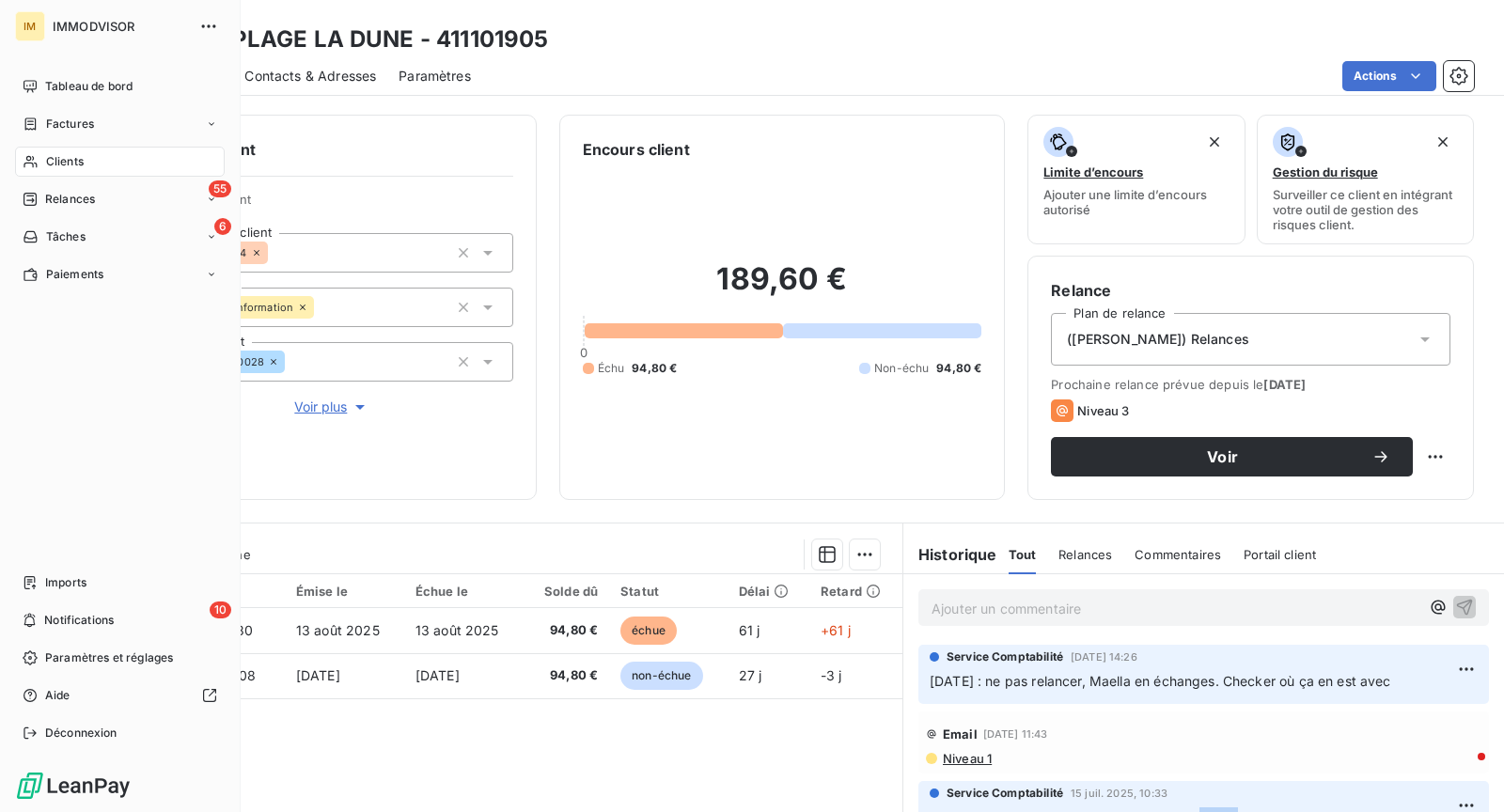
drag, startPoint x: 26, startPoint y: 168, endPoint x: 37, endPoint y: 167, distance: 11.0
click at [28, 167] on div "Clients" at bounding box center [120, 161] width 209 height 30
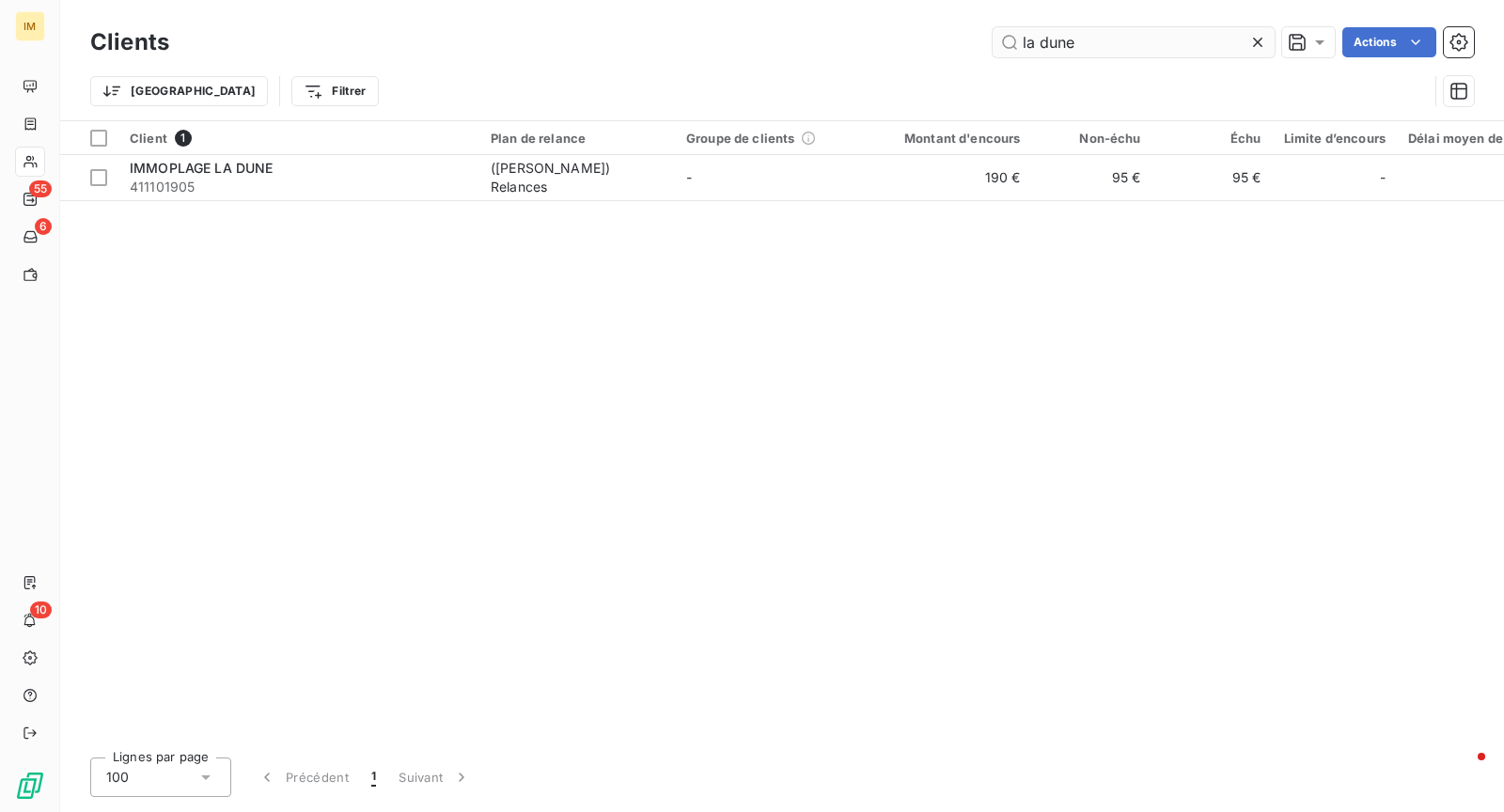
click at [1054, 36] on input "la dune" at bounding box center [1133, 42] width 282 height 30
type input "l"
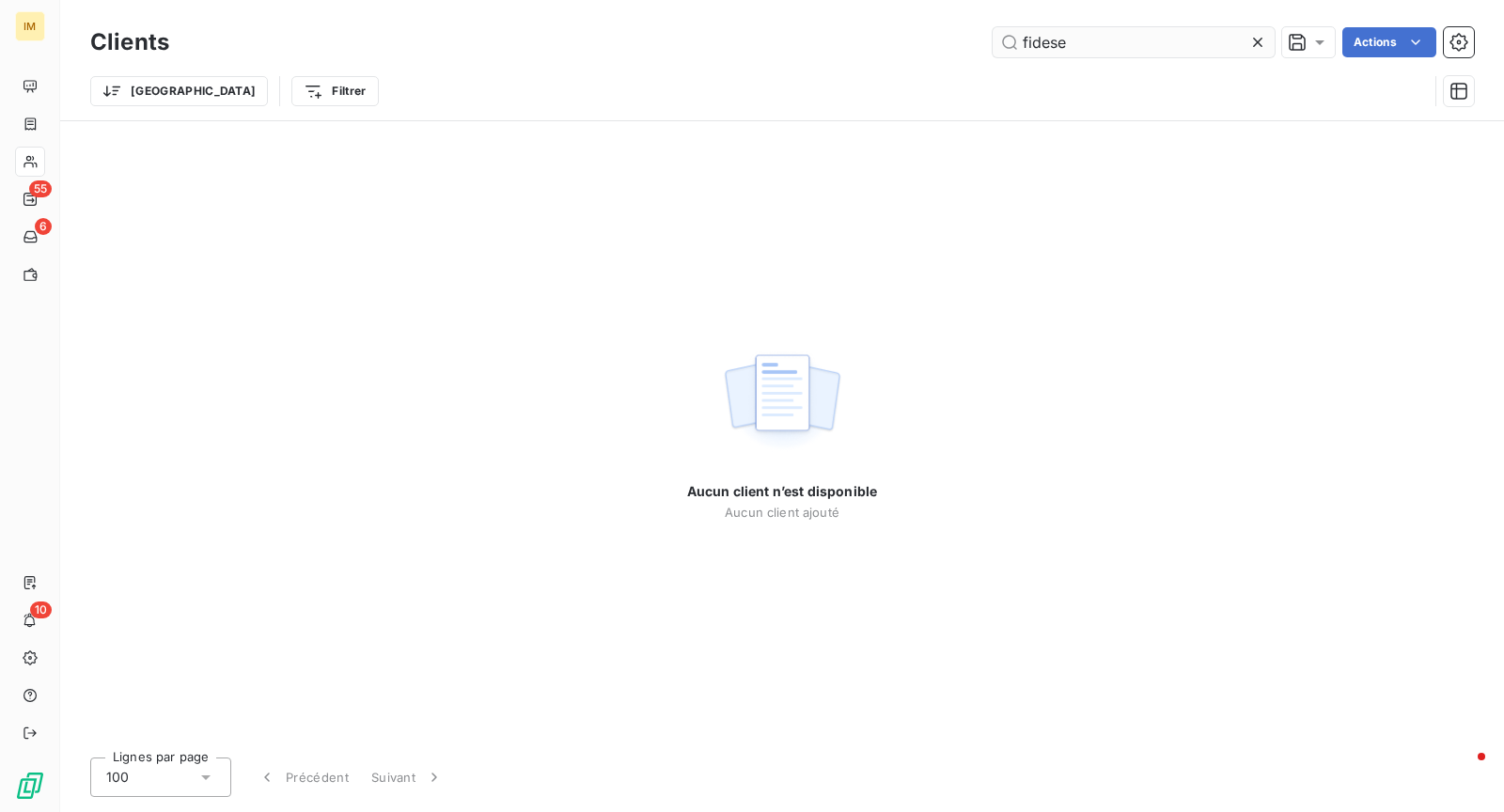
click at [1139, 48] on input "fidese" at bounding box center [1133, 42] width 282 height 30
click at [1097, 41] on input "fidese" at bounding box center [1133, 42] width 282 height 30
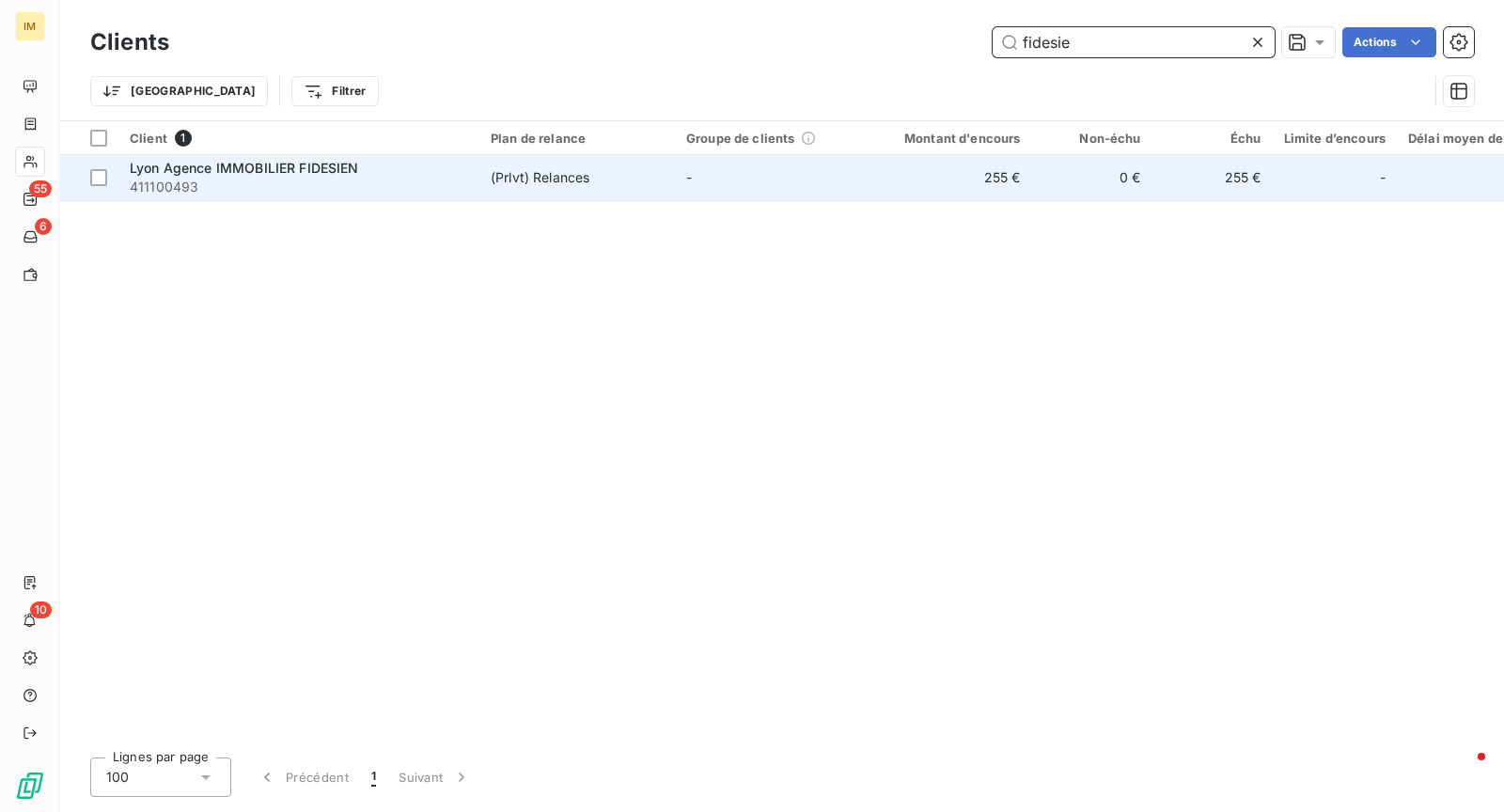
type input "fidesie"
click at [820, 163] on td "-" at bounding box center [772, 177] width 195 height 45
